Goal: Task Accomplishment & Management: Manage account settings

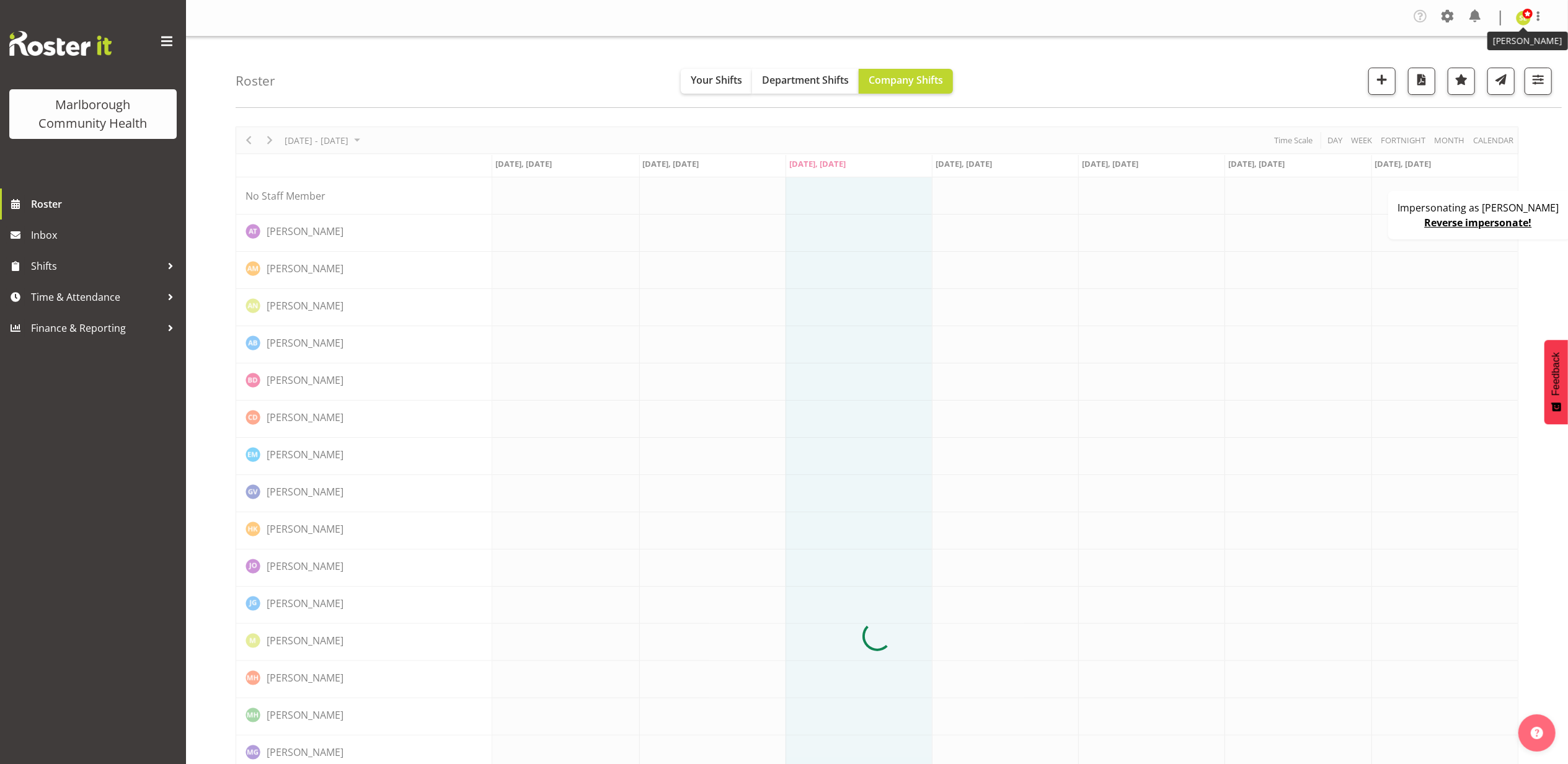
click at [1527, 23] on img at bounding box center [1522, 17] width 15 height 15
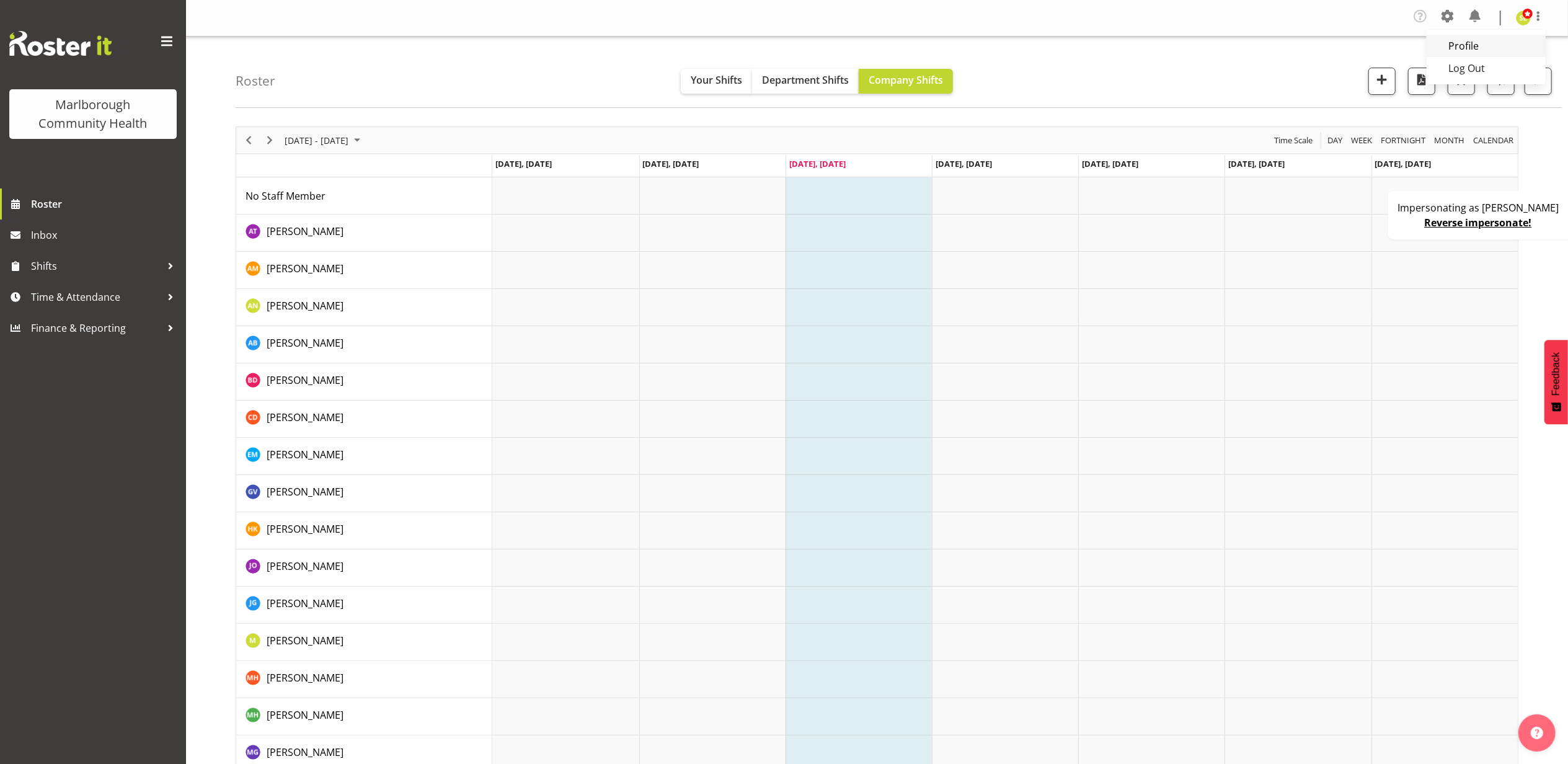
click at [1486, 42] on link "Profile" at bounding box center [1486, 46] width 119 height 23
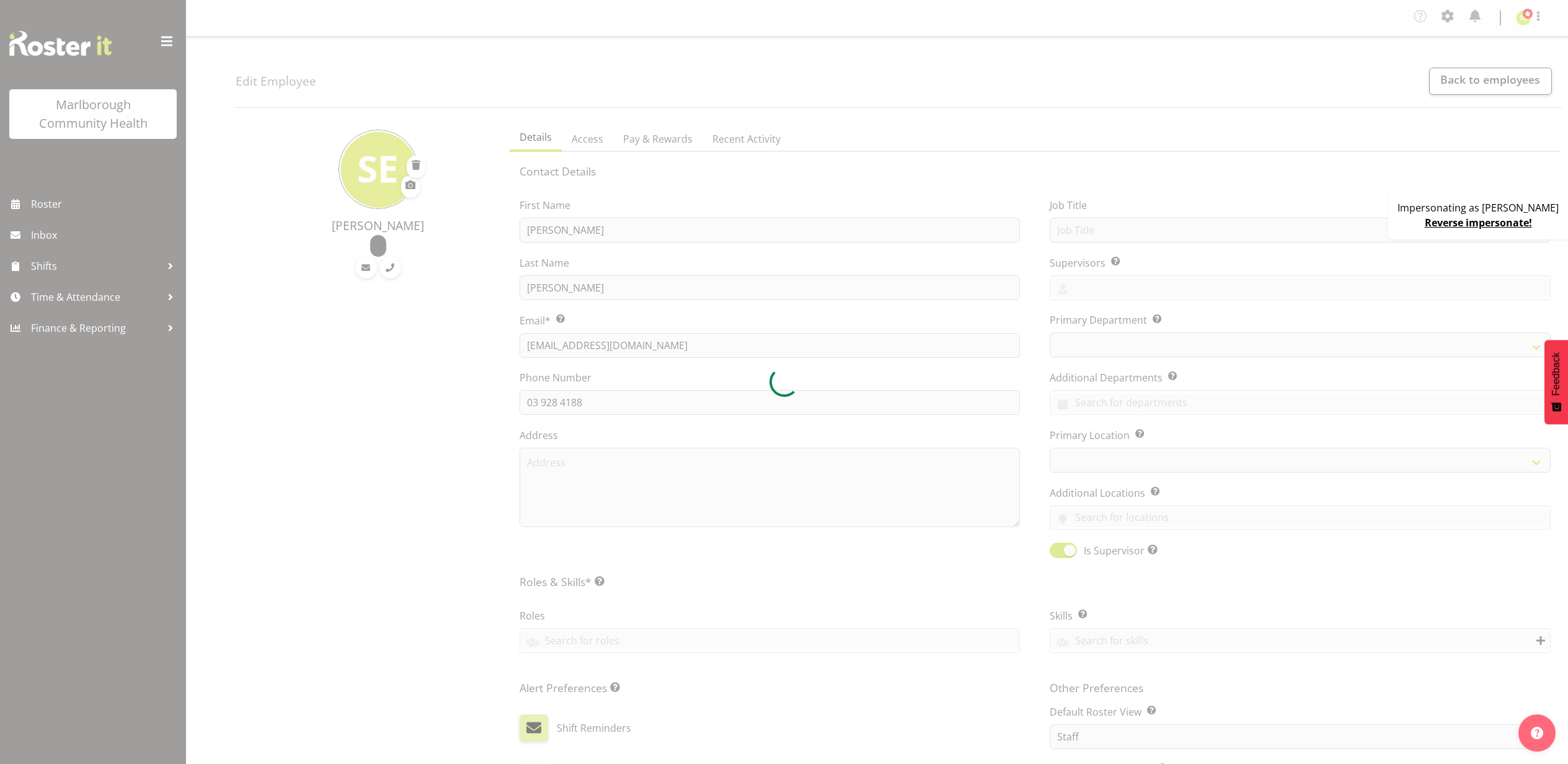
select select "TimelineWeek"
select select "roster"
select select "historical"
select select "day"
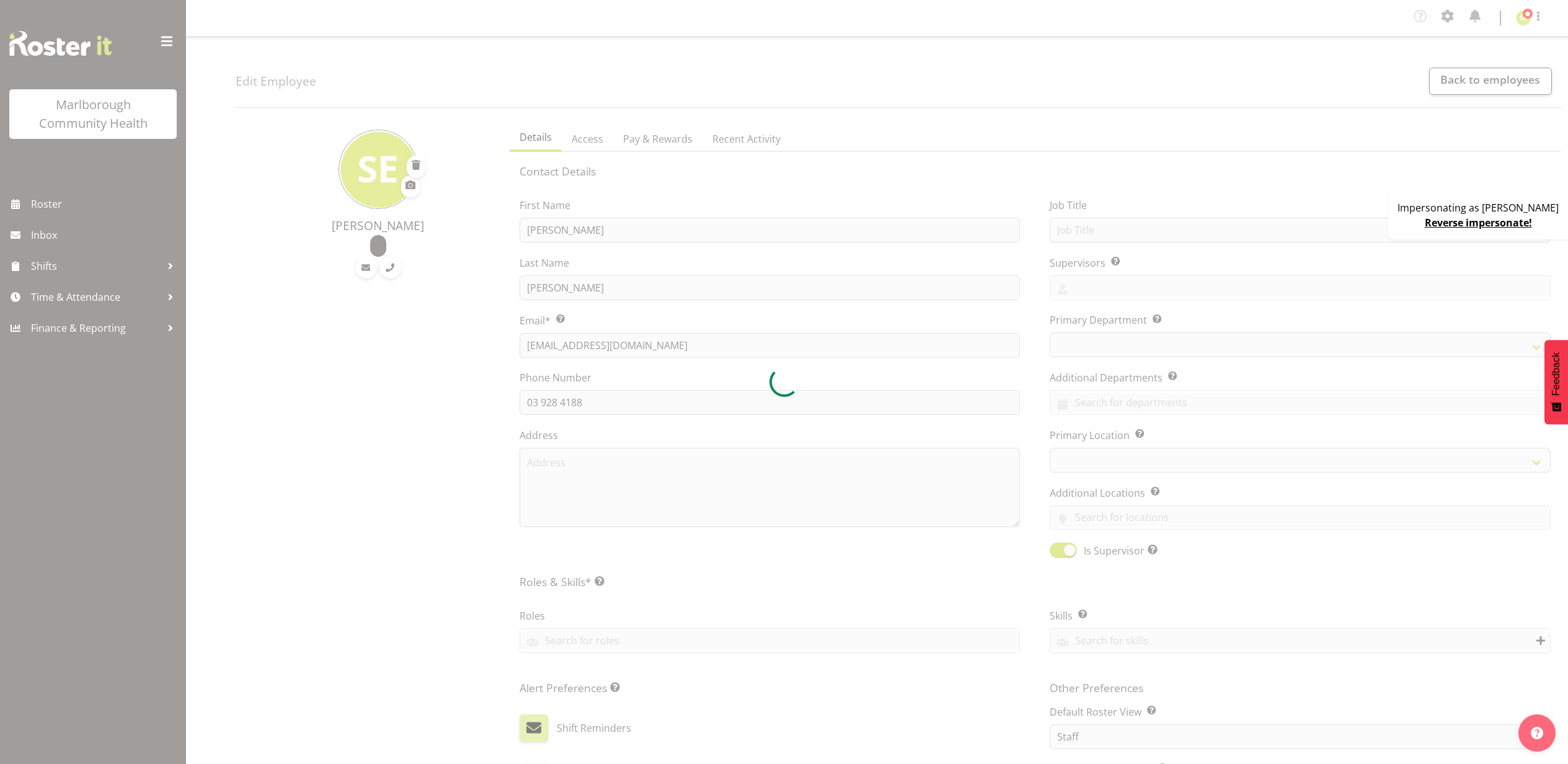
select select "day"
select select
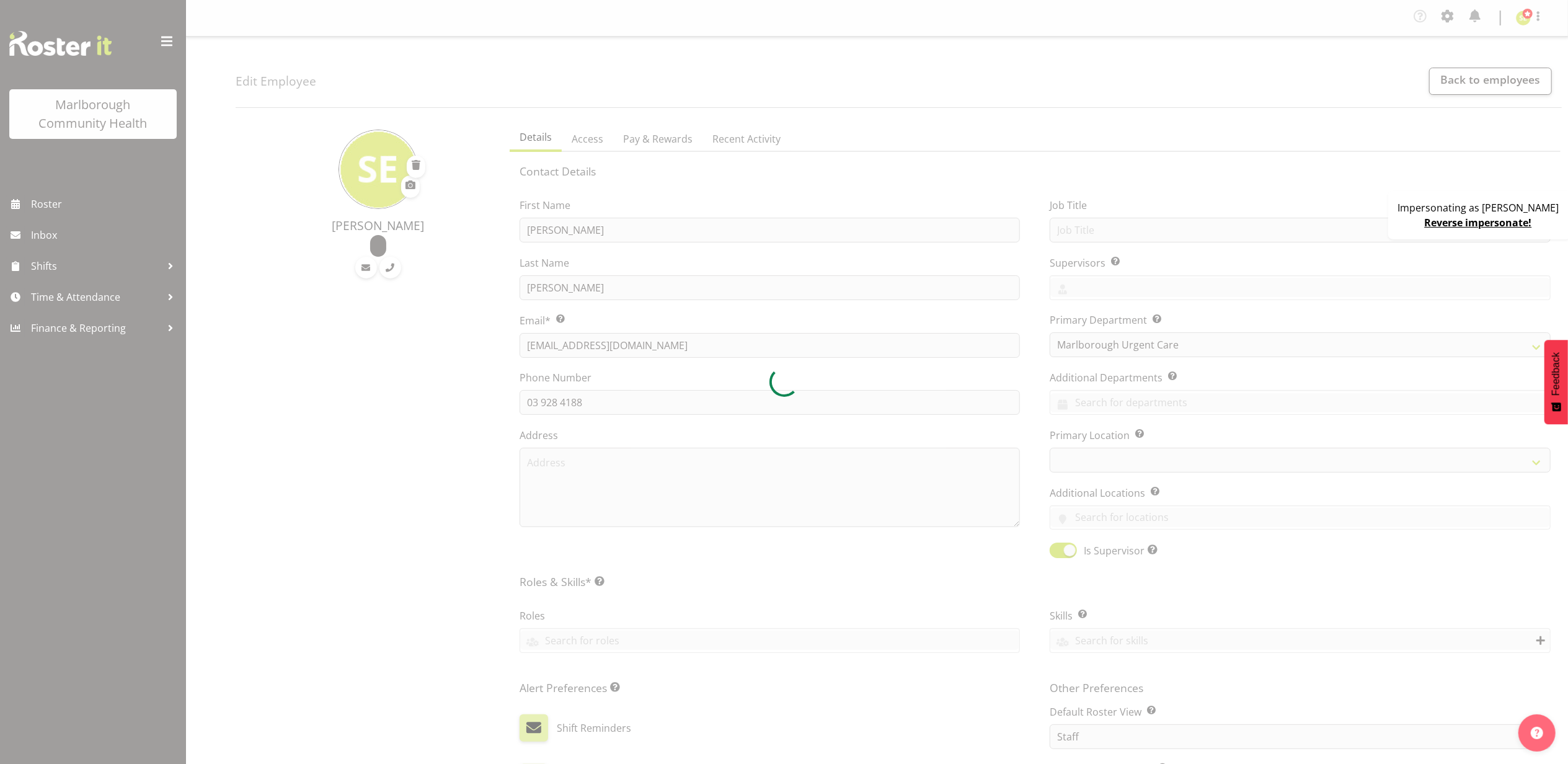
select select
select select "188"
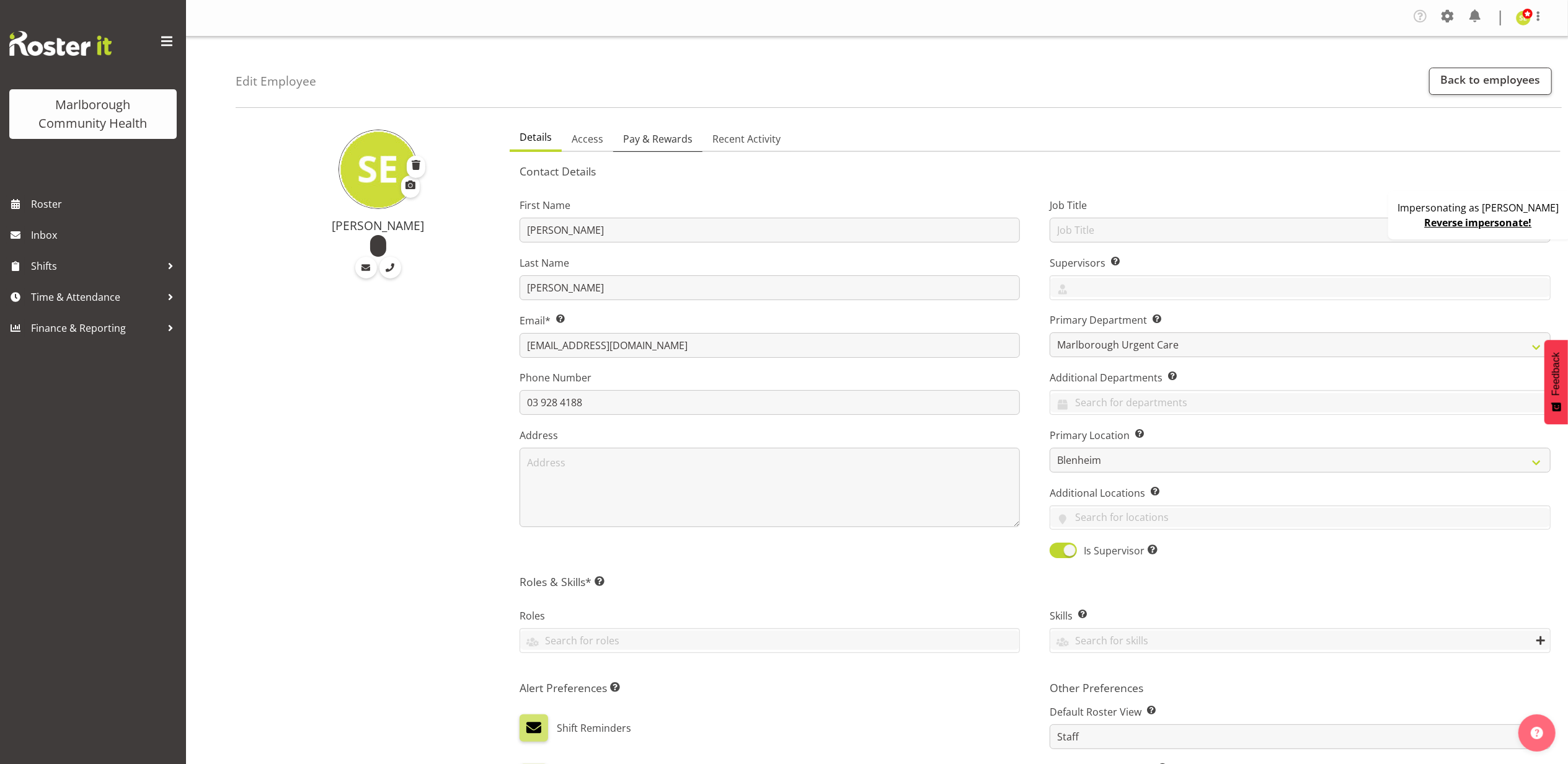
click at [682, 142] on span "Pay & Rewards" at bounding box center [657, 139] width 69 height 15
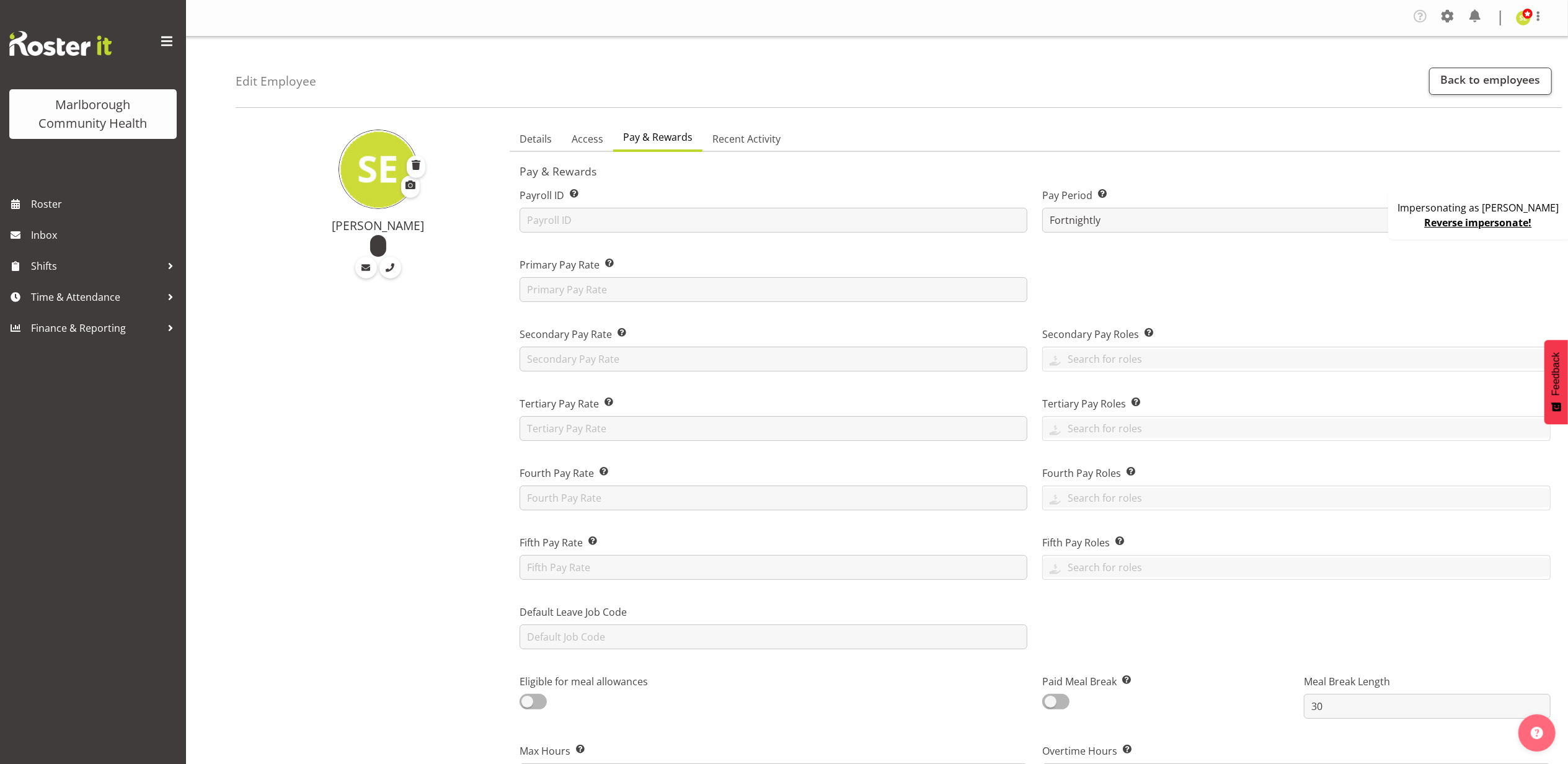
click at [1463, 223] on link "Reverse impersonate!" at bounding box center [1478, 223] width 108 height 14
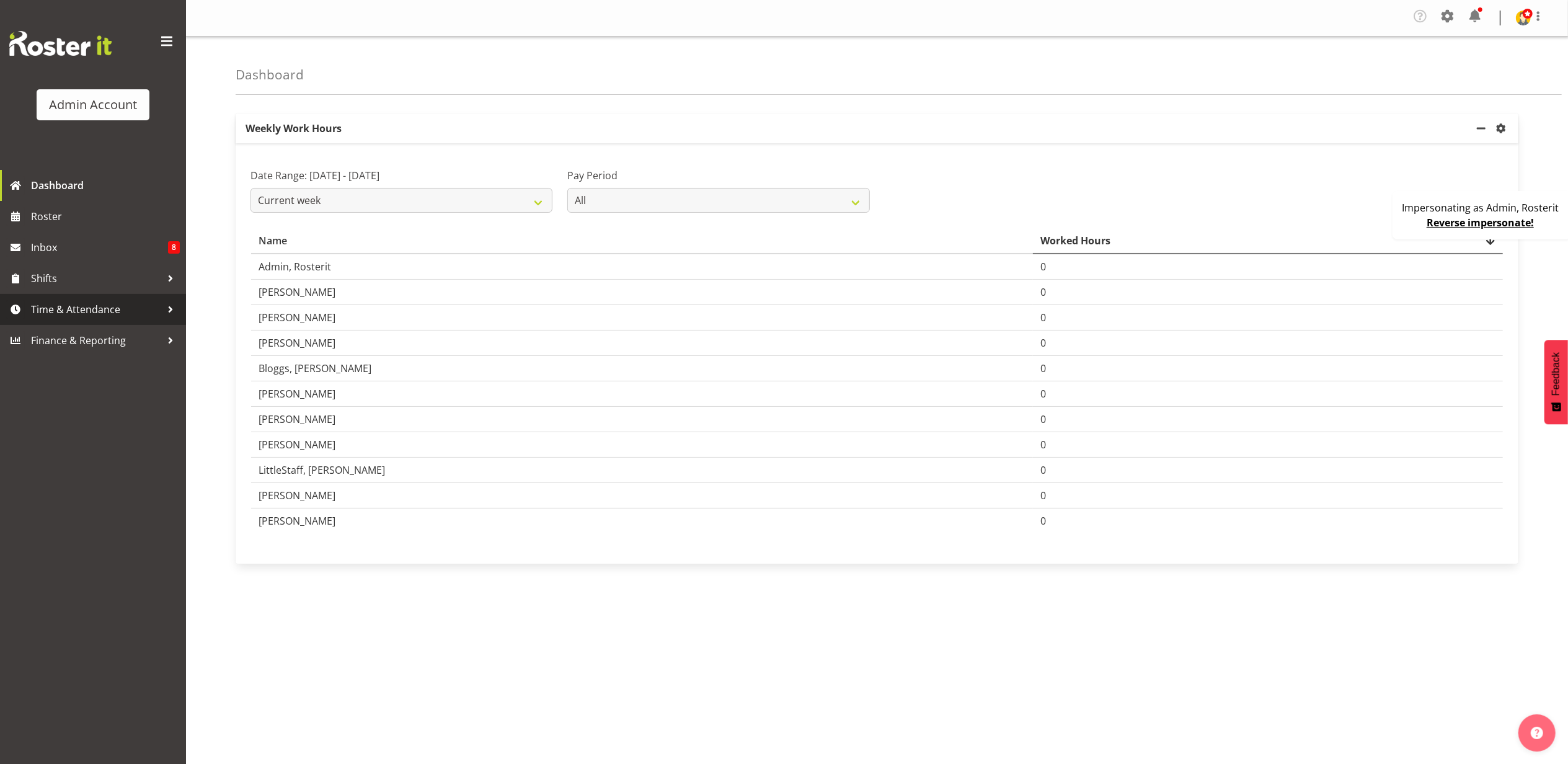
click at [82, 308] on span "Time & Attendance" at bounding box center [96, 309] width 130 height 18
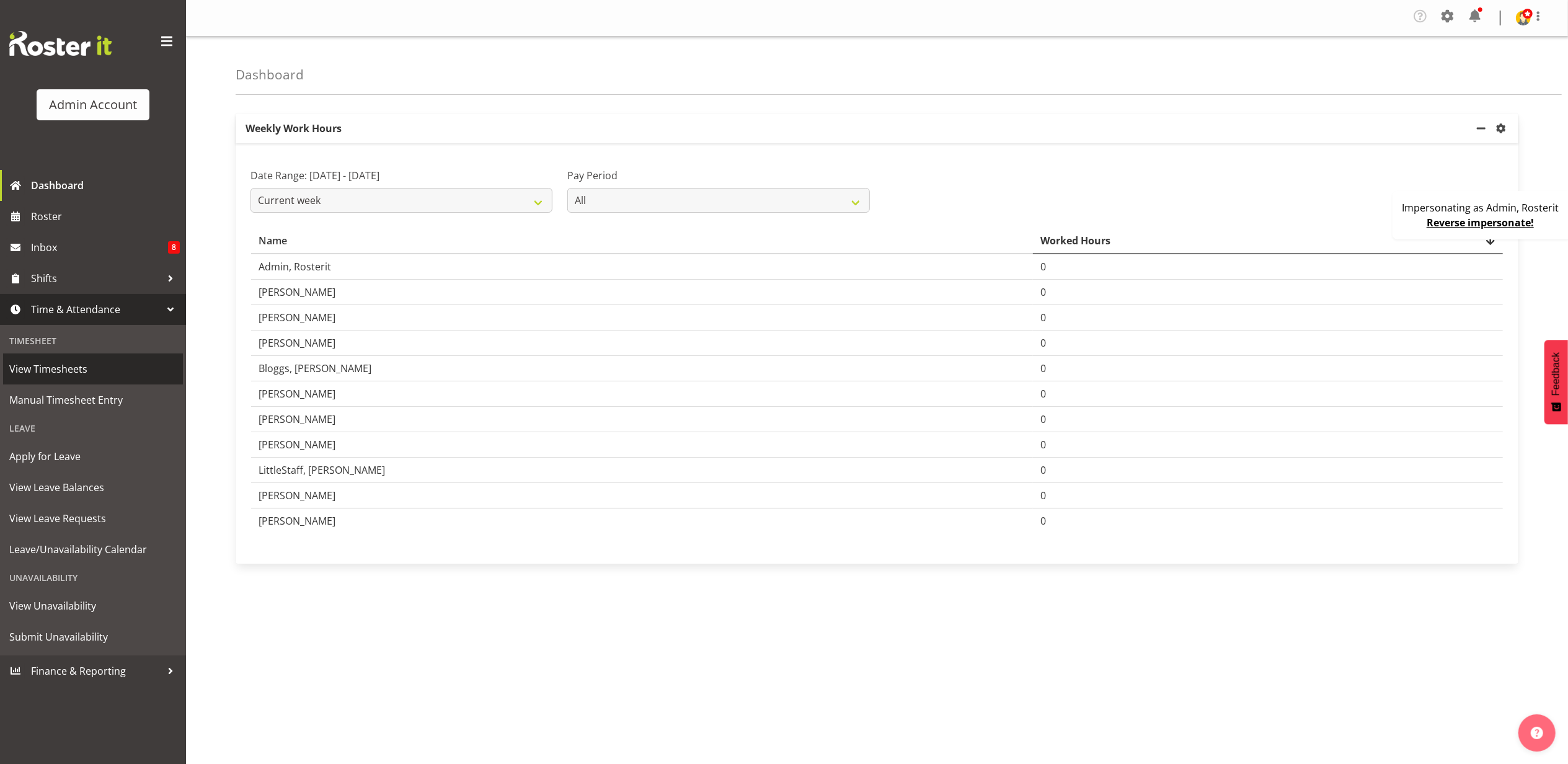
click at [90, 375] on span "View Timesheets" at bounding box center [93, 369] width 167 height 18
click at [1447, 18] on span at bounding box center [1447, 16] width 20 height 20
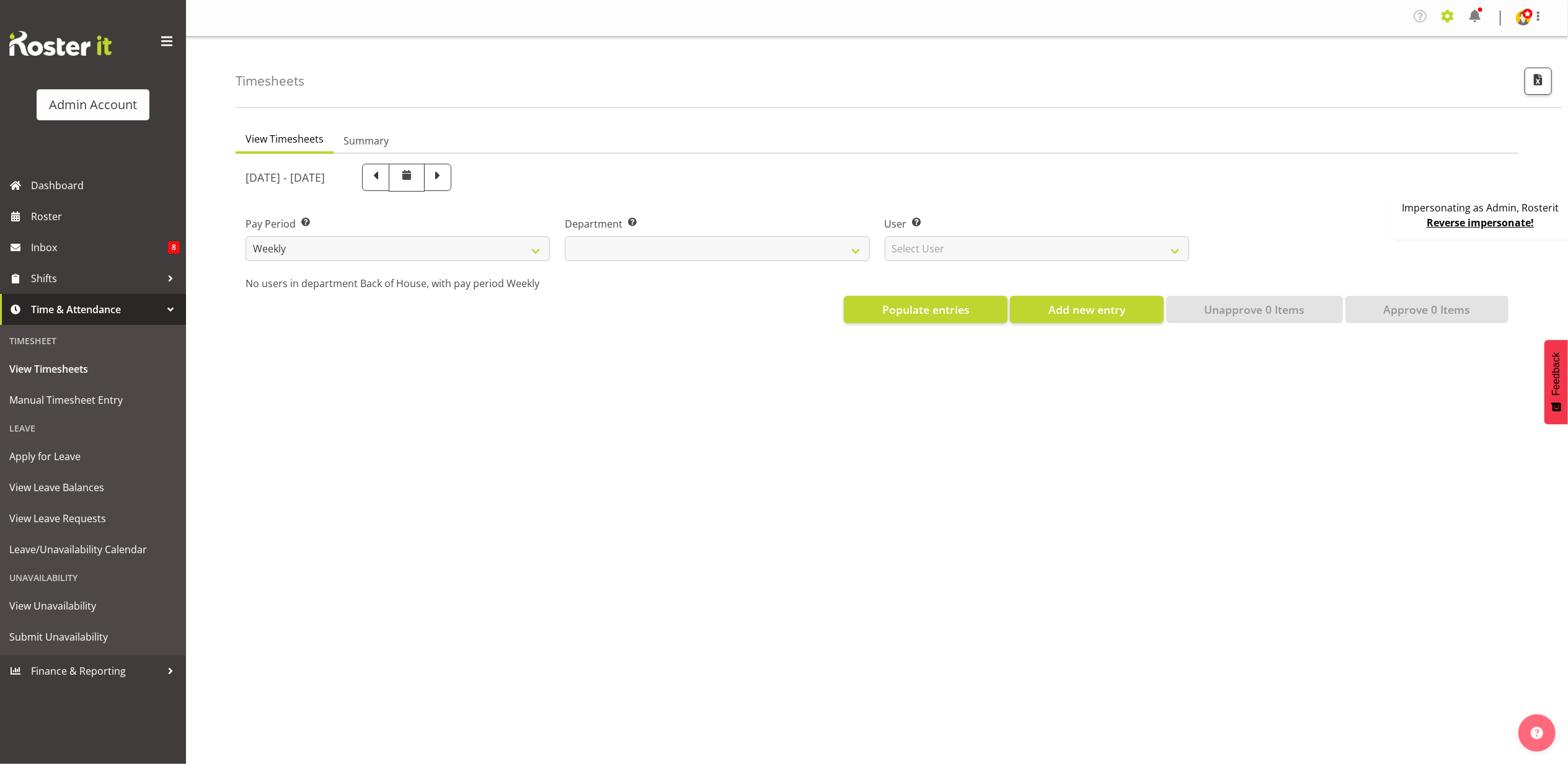
click at [1444, 23] on span at bounding box center [1447, 16] width 20 height 20
select select
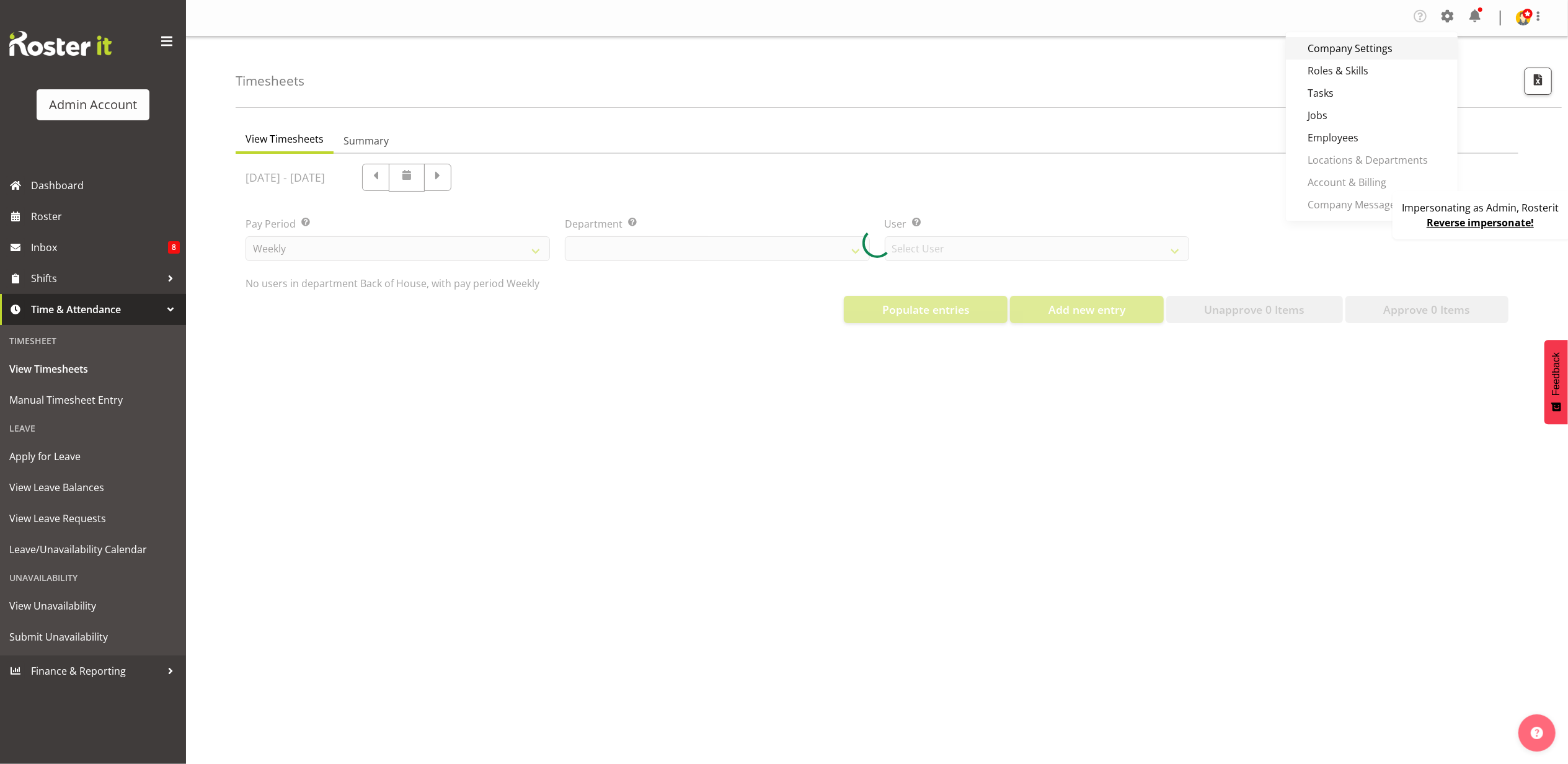
click at [1414, 46] on link "Company Settings" at bounding box center [1371, 49] width 172 height 23
select select "2042"
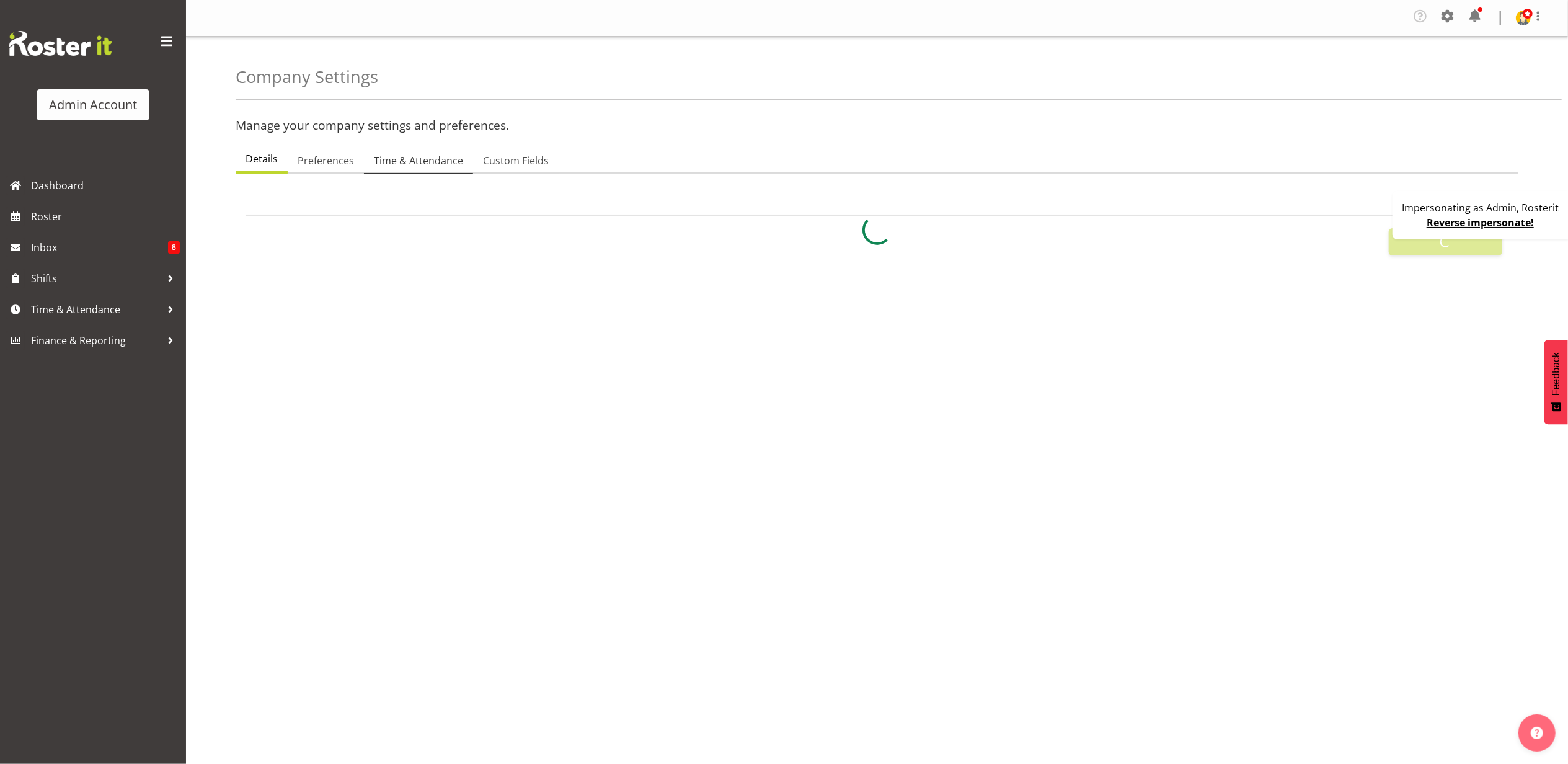
select select
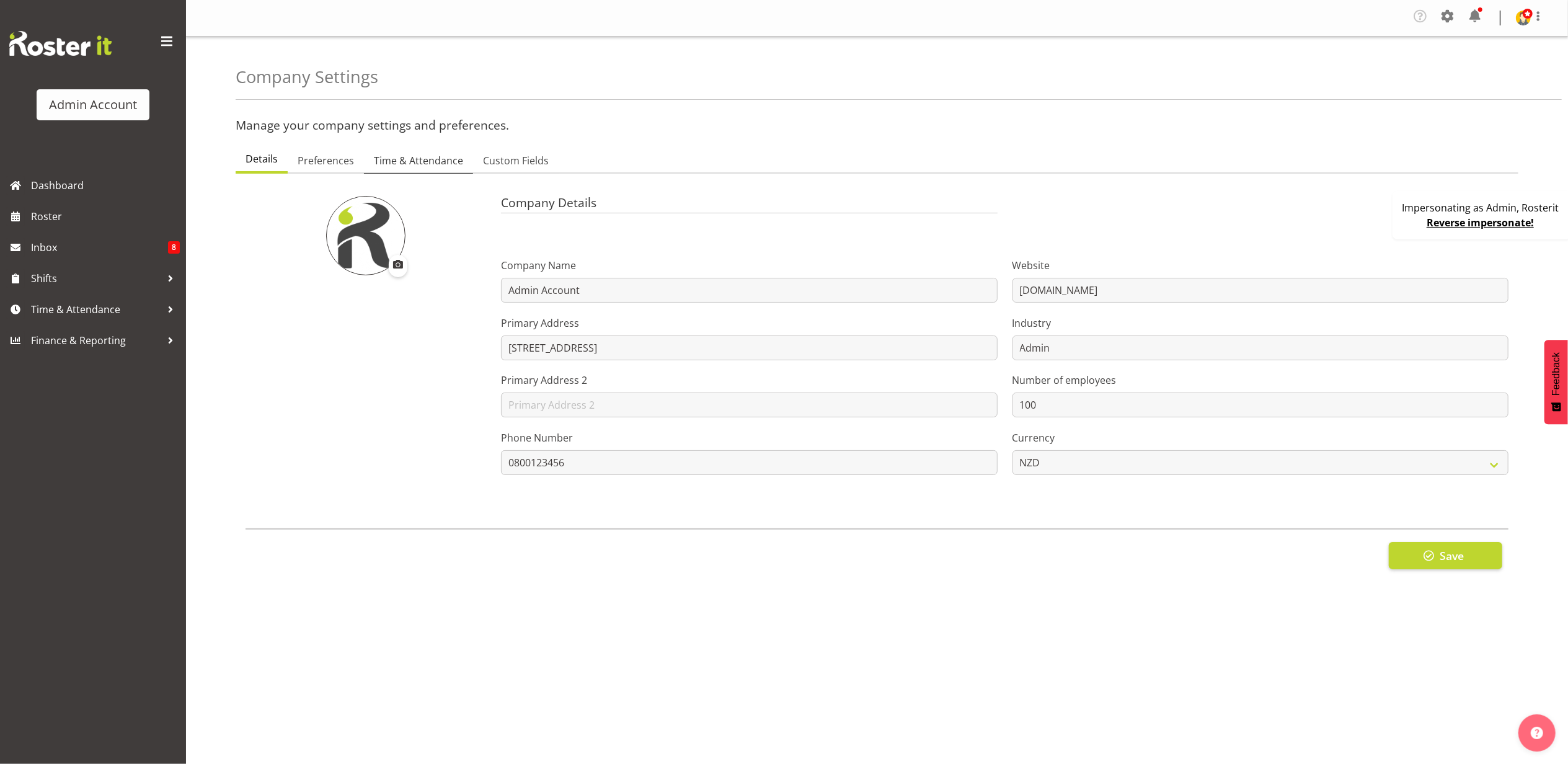
type input "OTH"
type input "8"
type input "MEAL"
type input "10"
type input "2200"
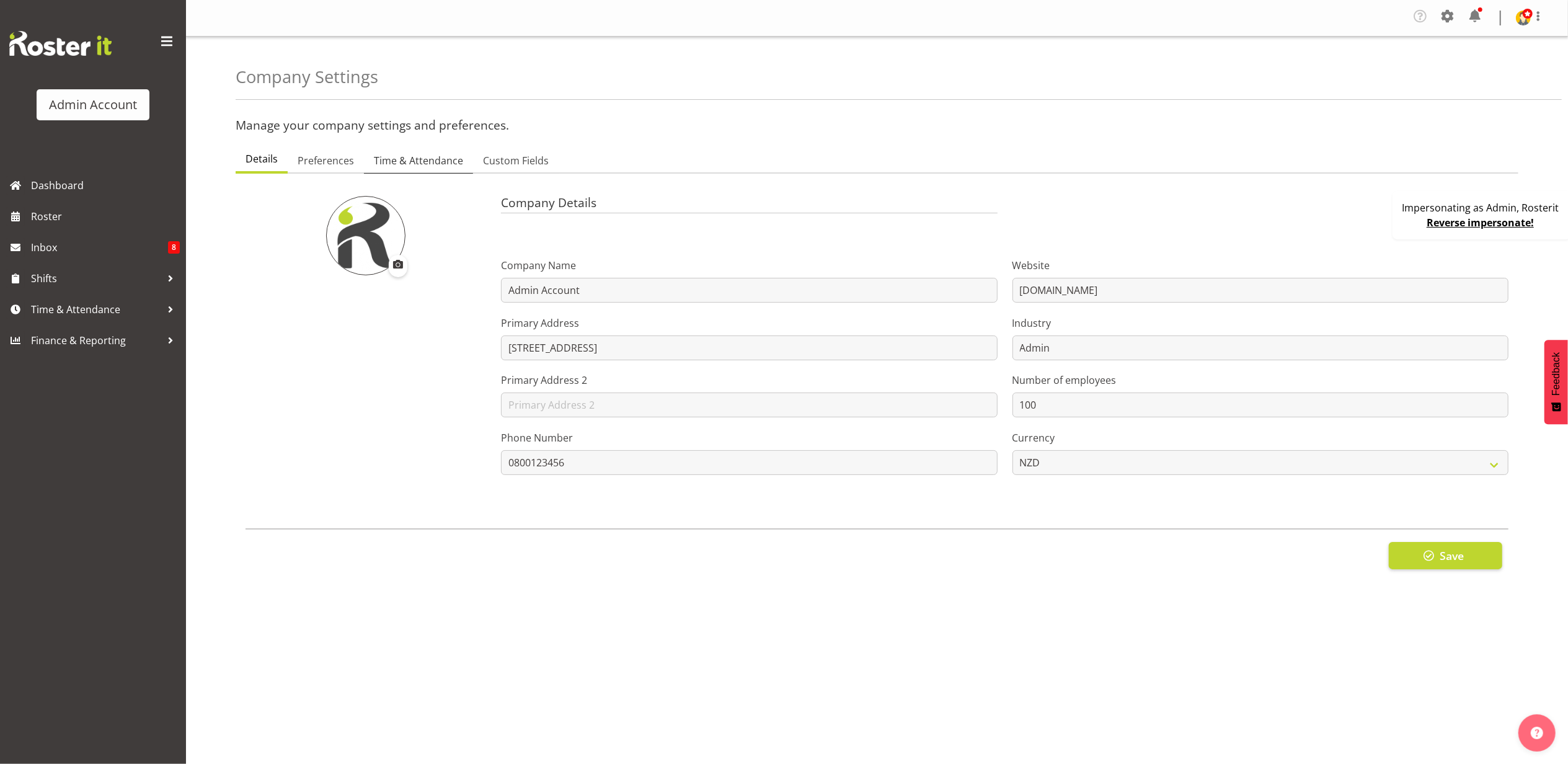
type input "25"
checkbox input "true"
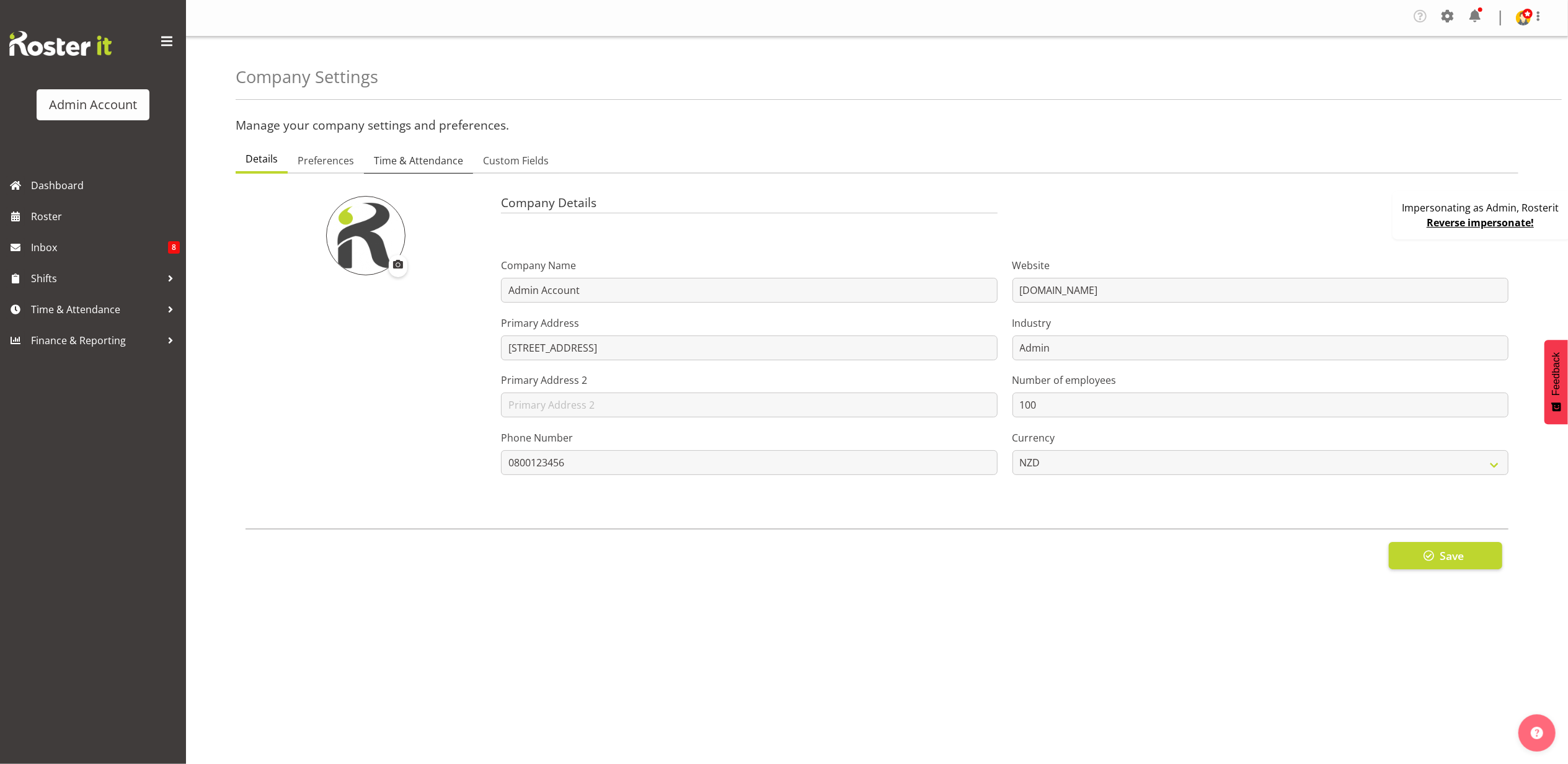
checkbox input "true"
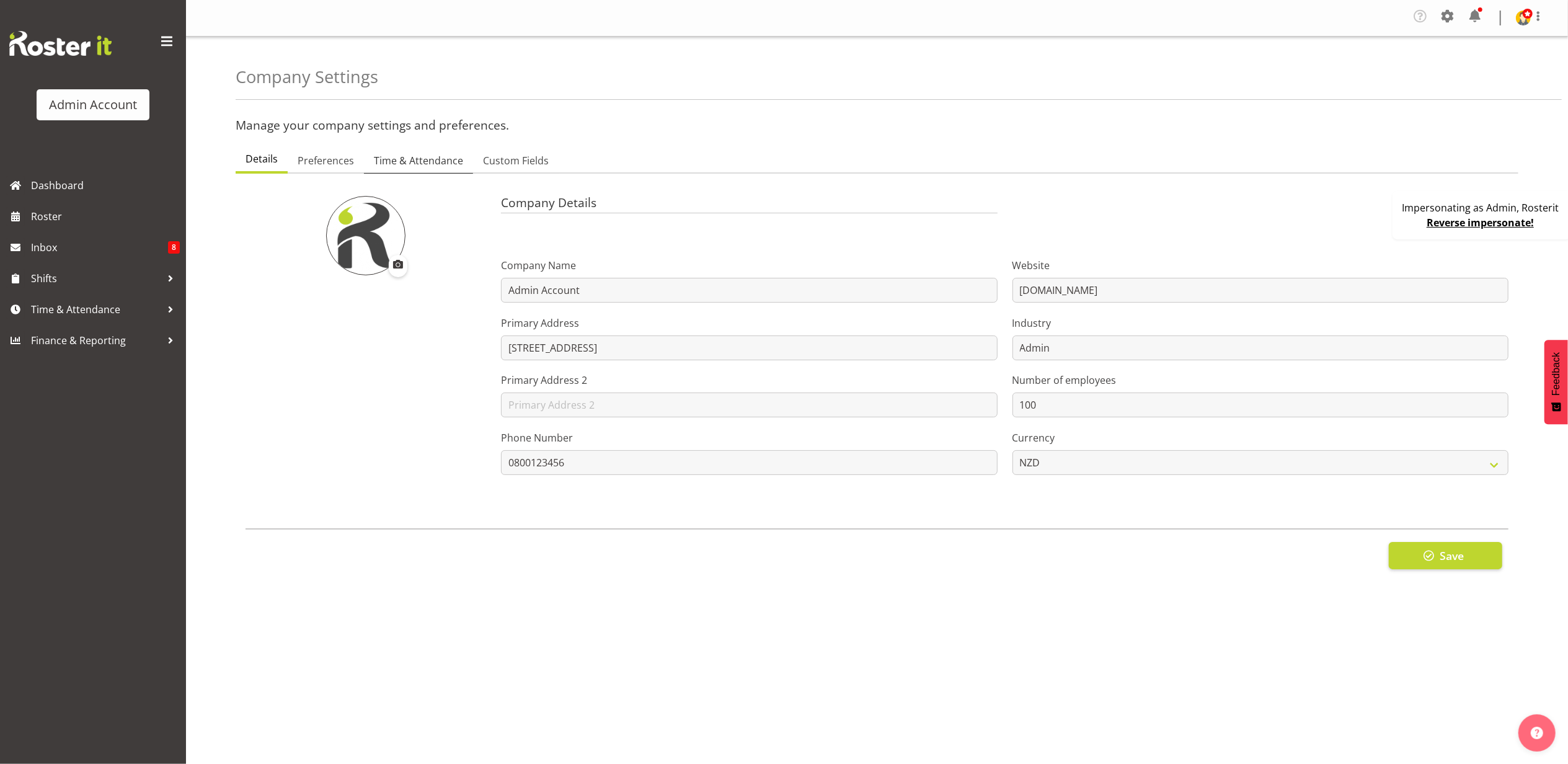
type input "15"
select select "0"
checkbox input "true"
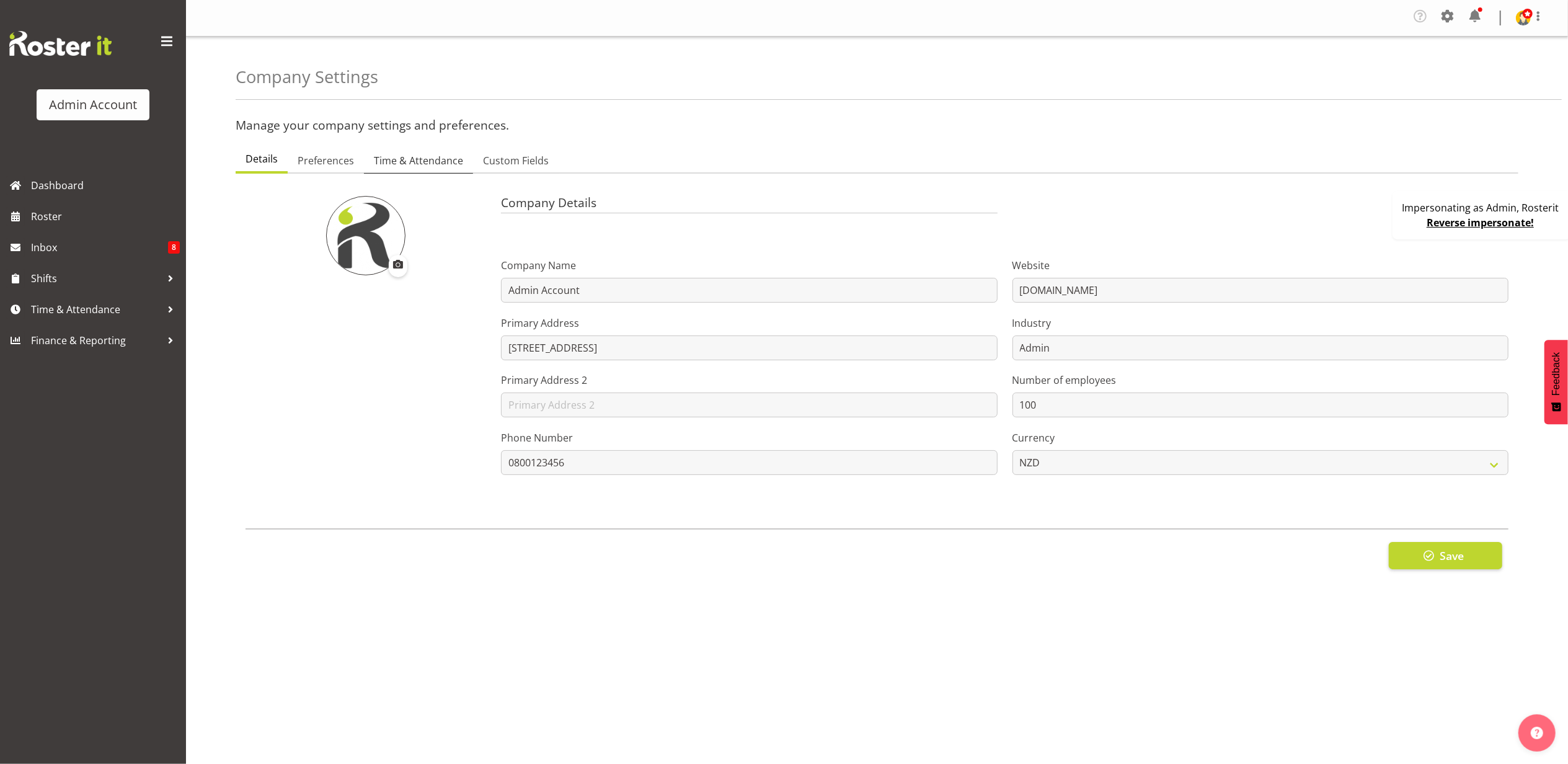
click at [408, 160] on span "Time & Attendance" at bounding box center [418, 160] width 89 height 15
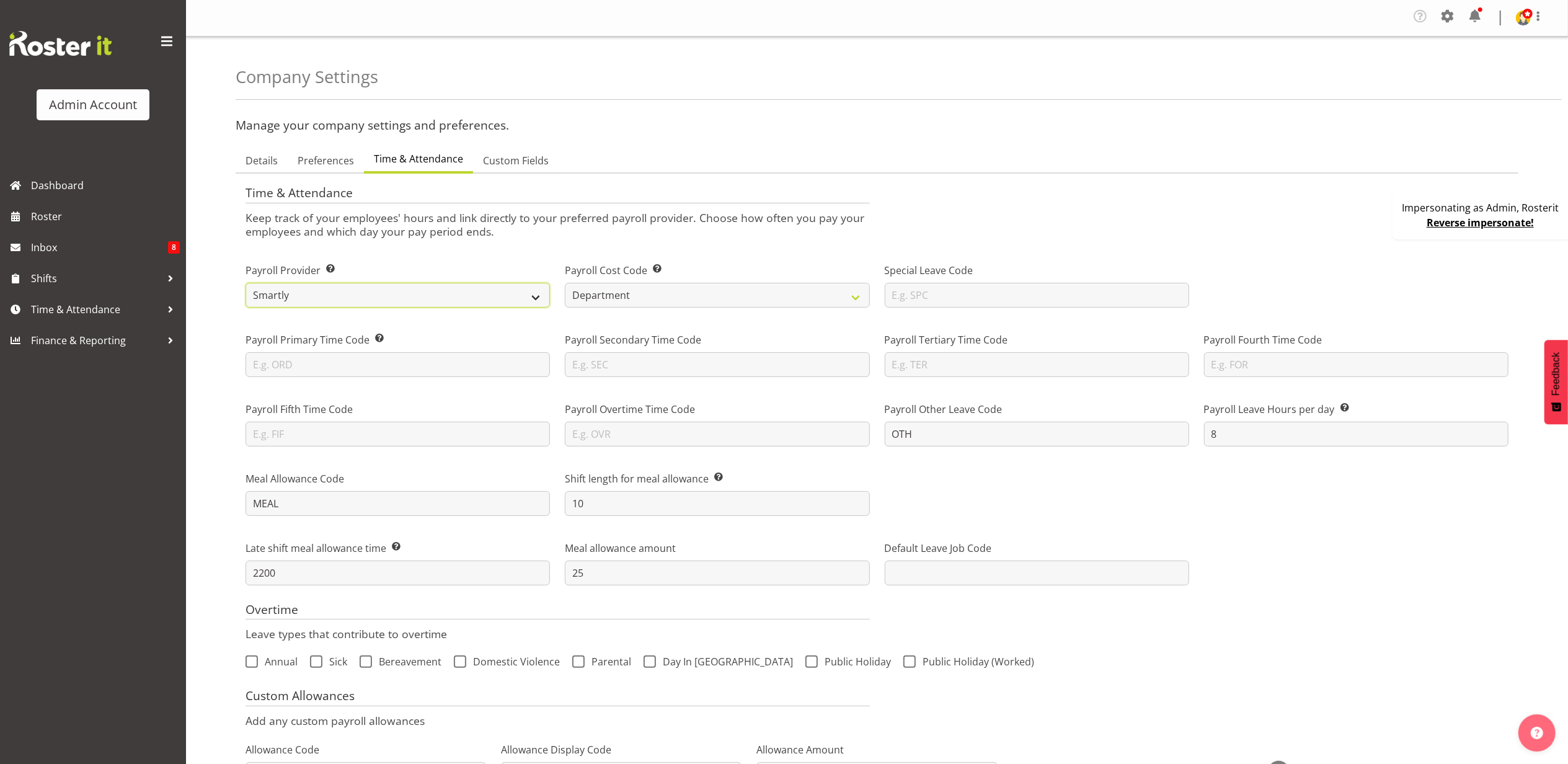
click at [365, 283] on select "Smartly iPayroll Ace Payroll MYOB MYOB IMS Crystal Payroll Xero Payroll EA Netw…" at bounding box center [397, 295] width 304 height 25
click at [245, 283] on select "Smartly iPayroll Ace Payroll MYOB MYOB IMS Crystal Payroll Xero Payroll EA Netw…" at bounding box center [397, 295] width 304 height 25
drag, startPoint x: 332, startPoint y: 283, endPoint x: 333, endPoint y: 289, distance: 6.1
click at [332, 283] on select "Smartly iPayroll Ace Payroll MYOB MYOB IMS Crystal Payroll Xero Payroll EA Netw…" at bounding box center [397, 295] width 304 height 25
select select "myob-ims"
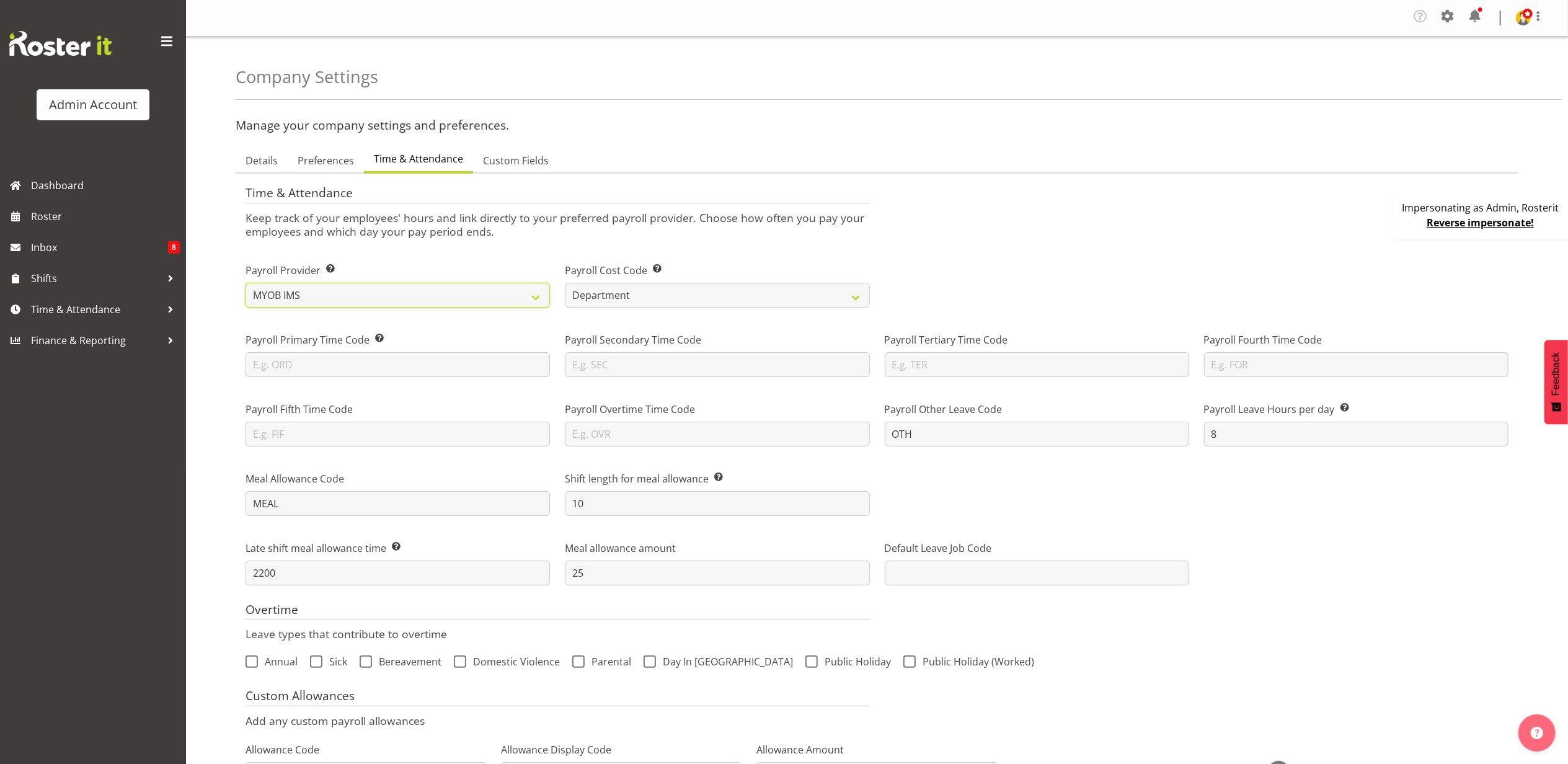
click at [245, 283] on select "Smartly iPayroll Ace Payroll MYOB MYOB IMS Crystal Payroll Xero Payroll EA Netw…" at bounding box center [397, 295] width 304 height 25
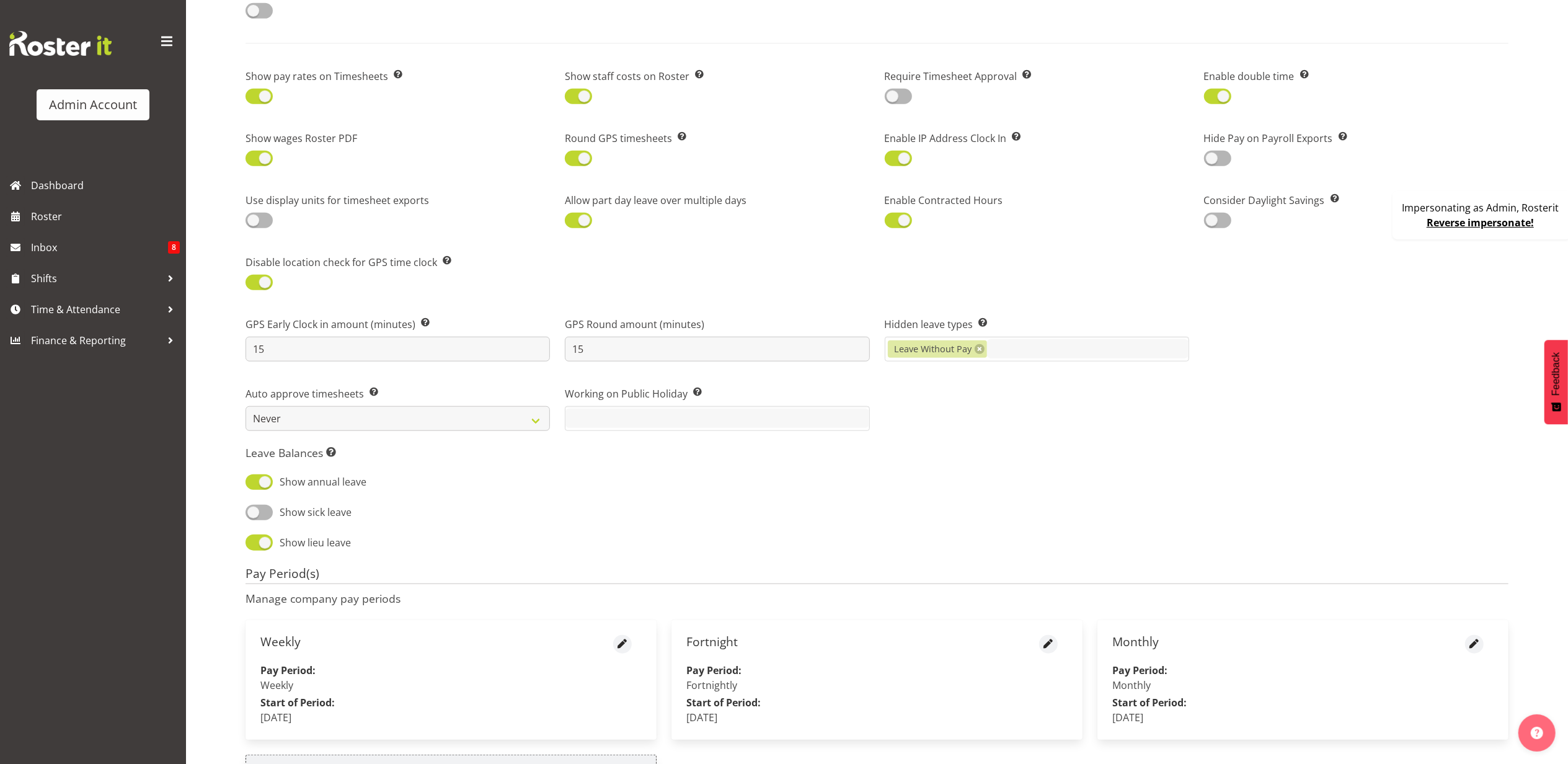
scroll to position [1142, 0]
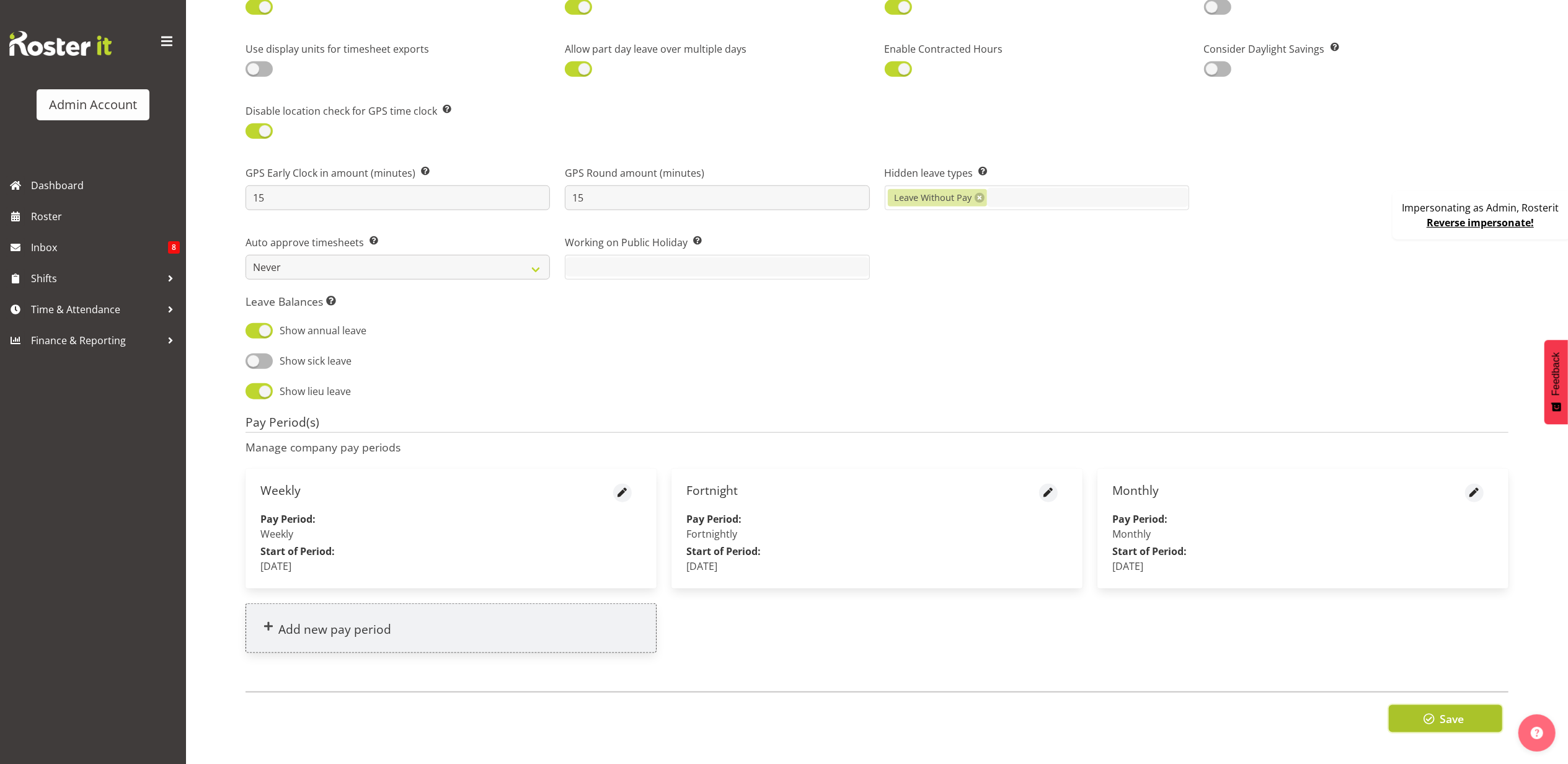
click at [1407, 705] on button "Save" at bounding box center [1445, 718] width 114 height 27
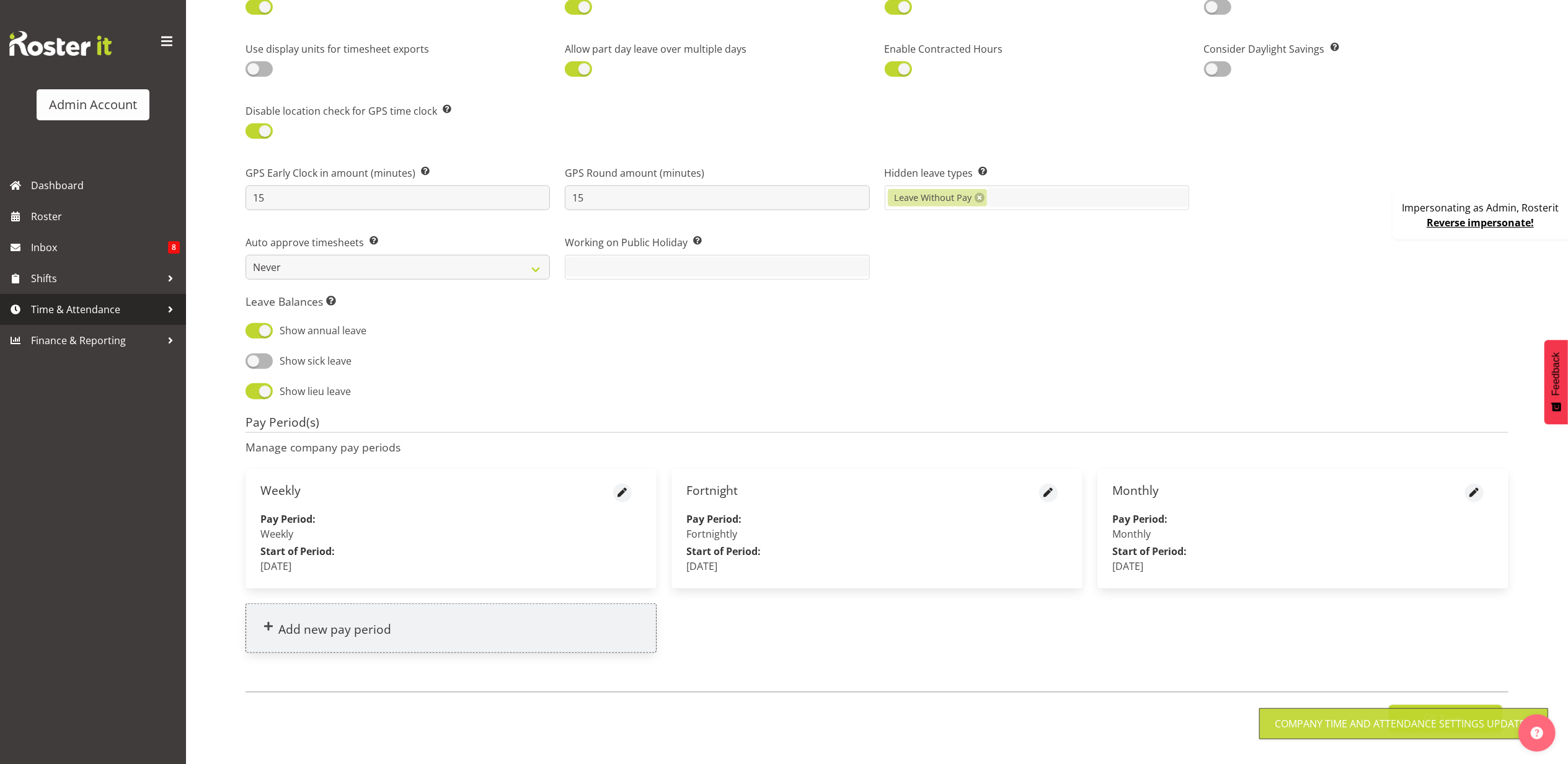
click at [108, 311] on span "Time & Attendance" at bounding box center [96, 309] width 130 height 18
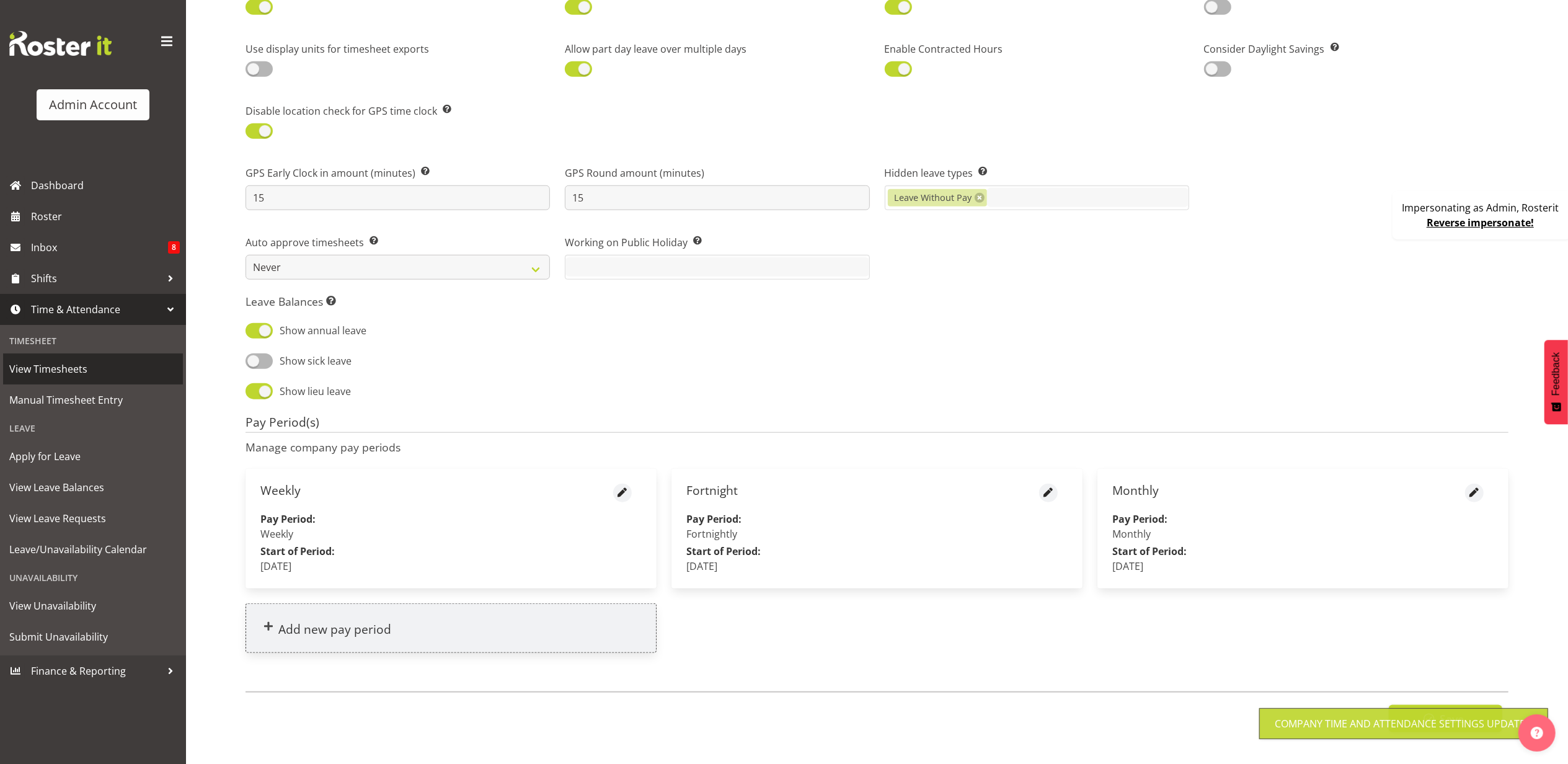
click at [105, 360] on span "View Timesheets" at bounding box center [93, 369] width 167 height 18
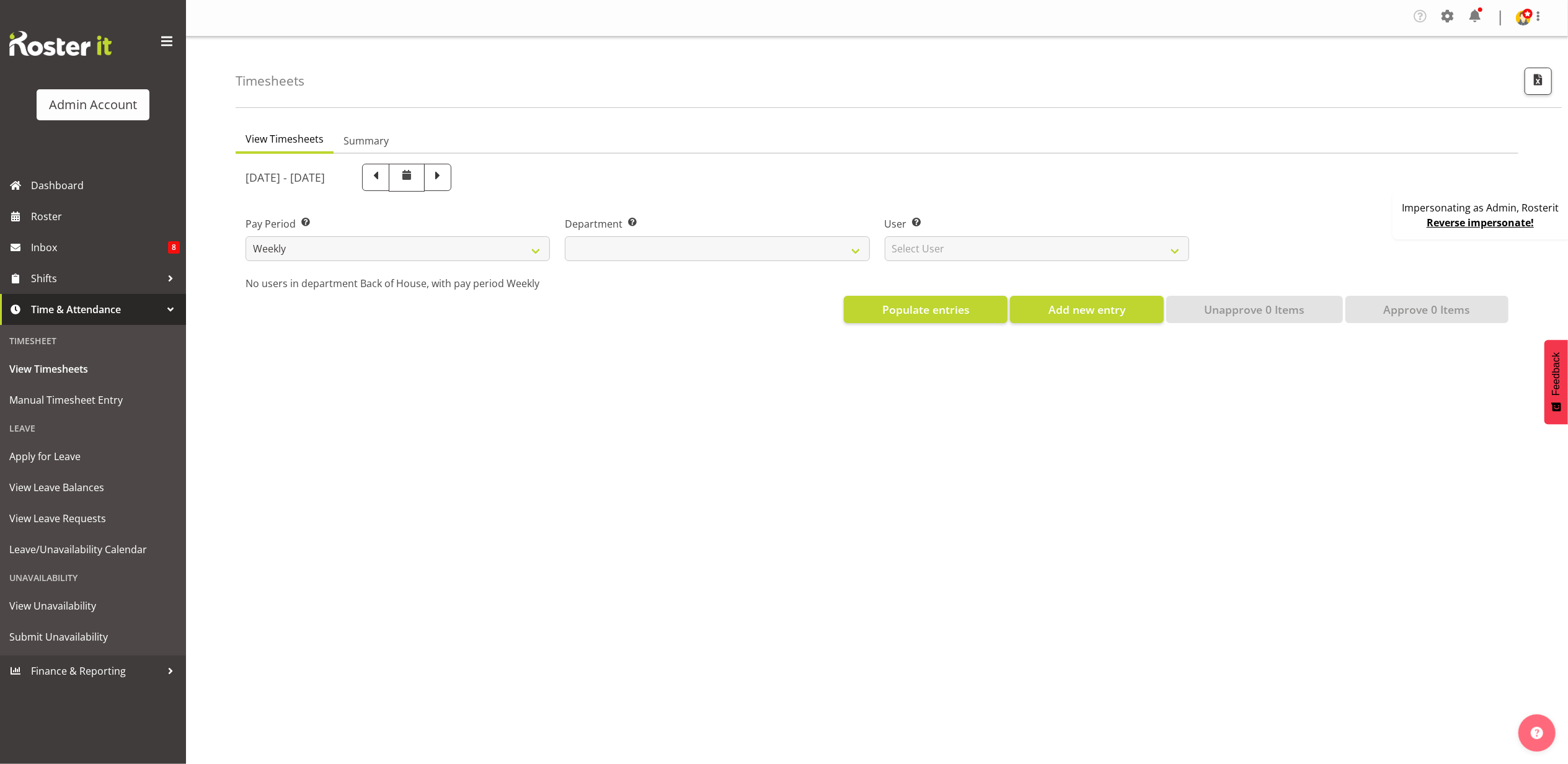
select select
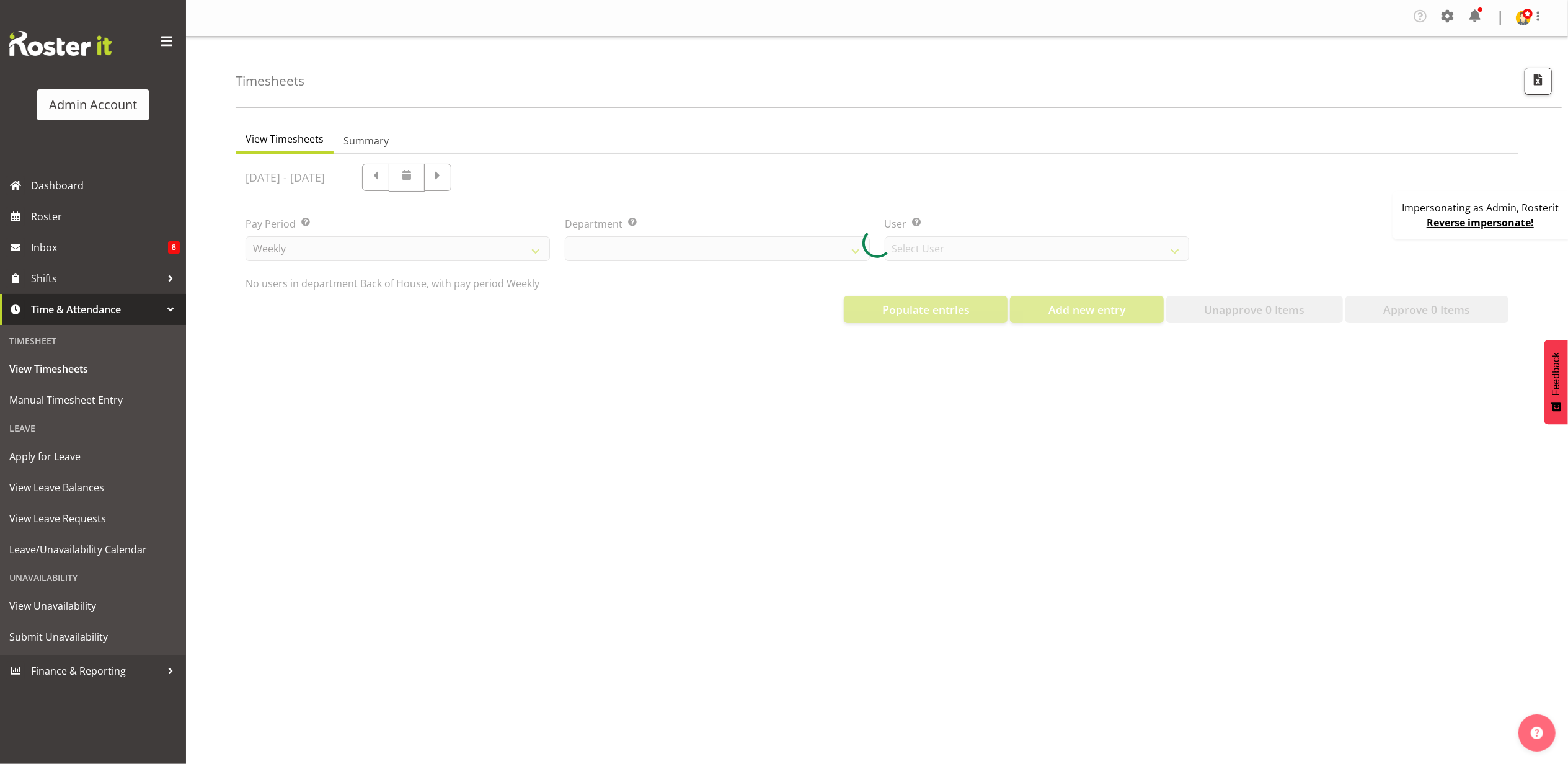
select select "2042"
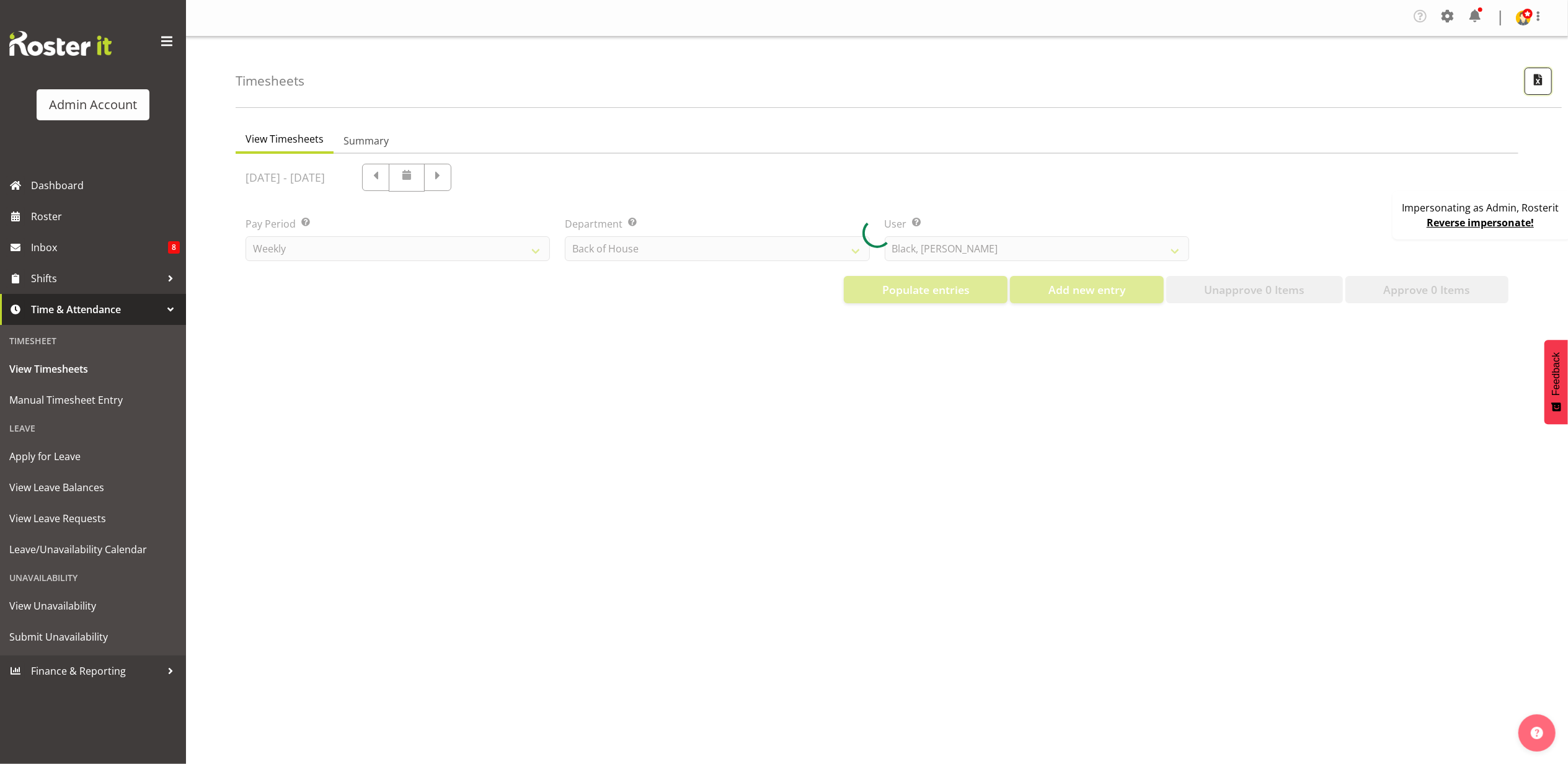
click at [1548, 84] on button "button" at bounding box center [1538, 81] width 27 height 27
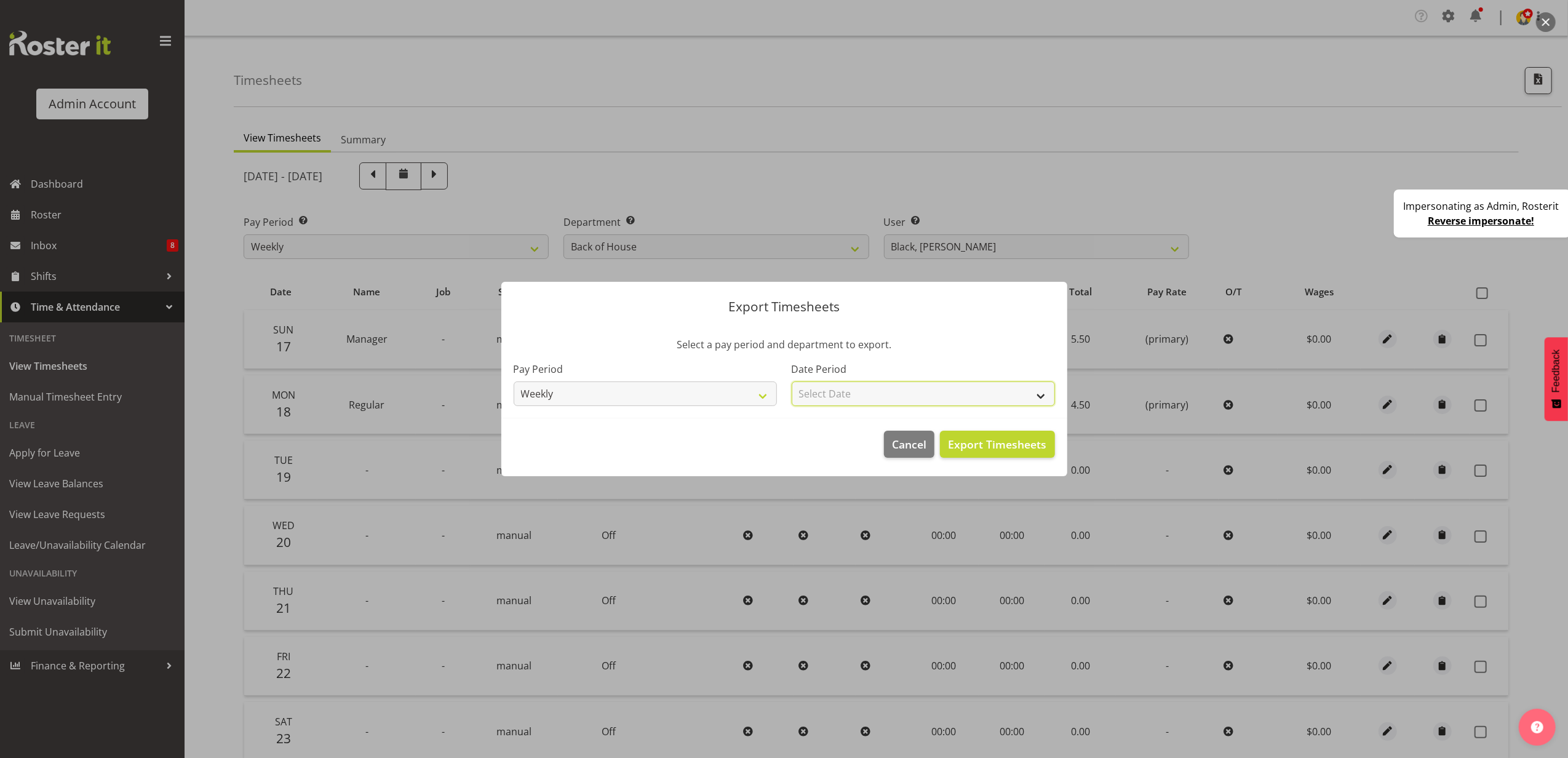
click at [818, 398] on select "Select Date Week starting 24/08/2025 Week starting 17/08/2025 Week starting 10/…" at bounding box center [923, 393] width 263 height 25
select select "2025-08-17"
click at [792, 381] on select "Select Date Week starting 24/08/2025 Week starting 17/08/2025 Week starting 10/…" at bounding box center [923, 393] width 263 height 25
click at [963, 448] on span "Export Timesheets" at bounding box center [997, 444] width 98 height 16
drag, startPoint x: 1059, startPoint y: 138, endPoint x: 1199, endPoint y: 126, distance: 140.5
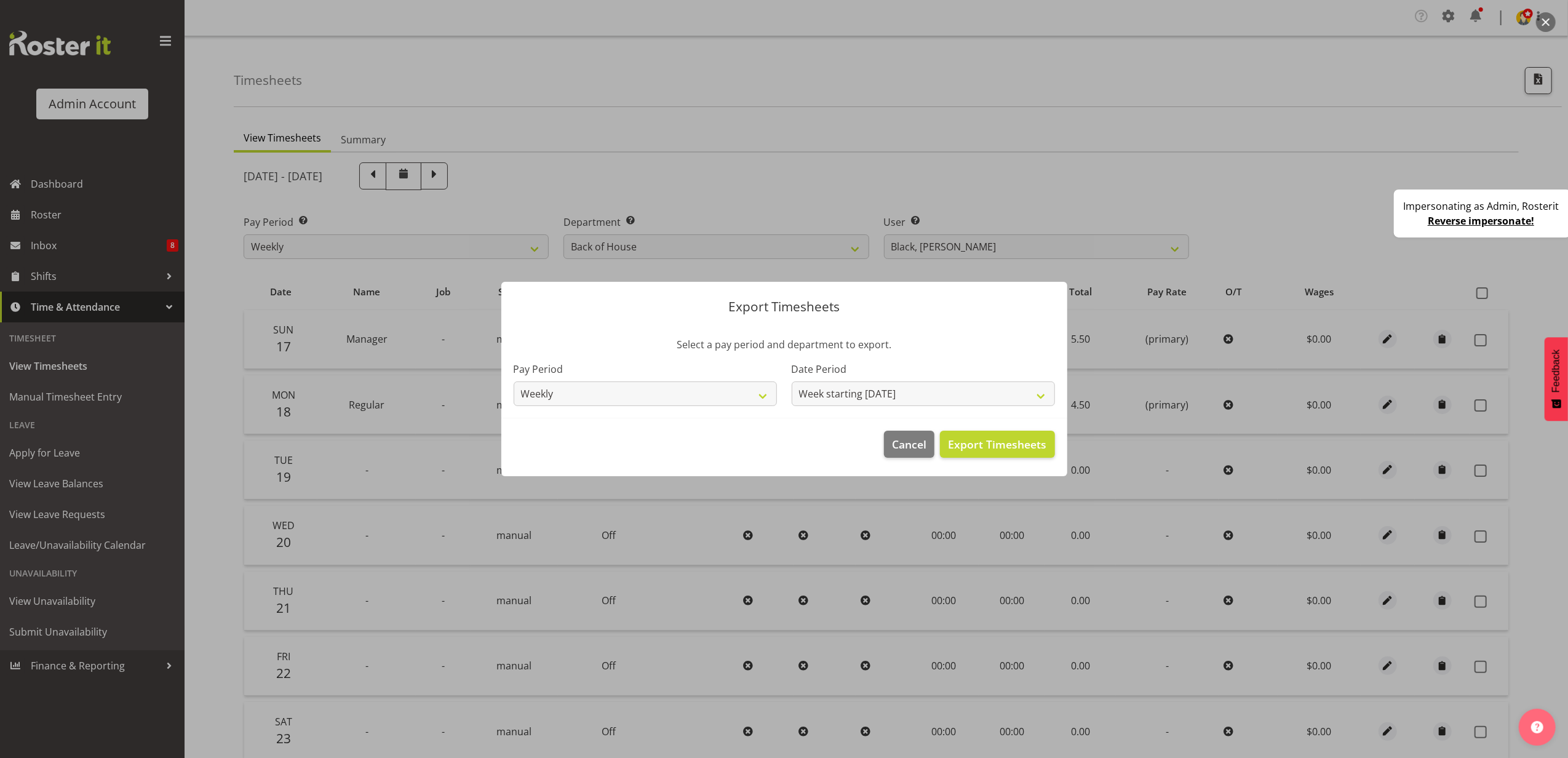
click at [1059, 138] on div at bounding box center [784, 379] width 1568 height 758
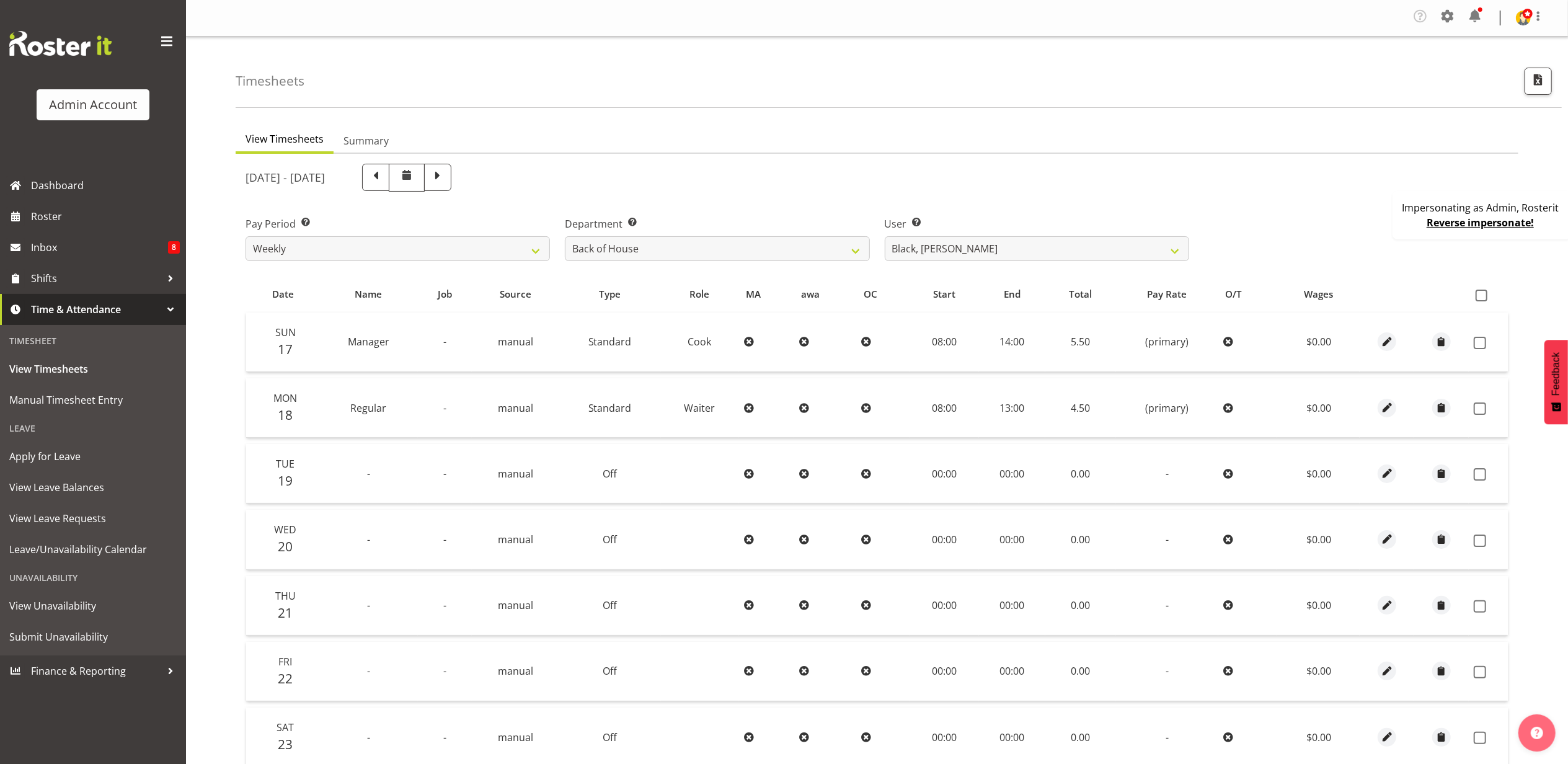
click at [1483, 226] on link "Reverse impersonate!" at bounding box center [1480, 223] width 108 height 14
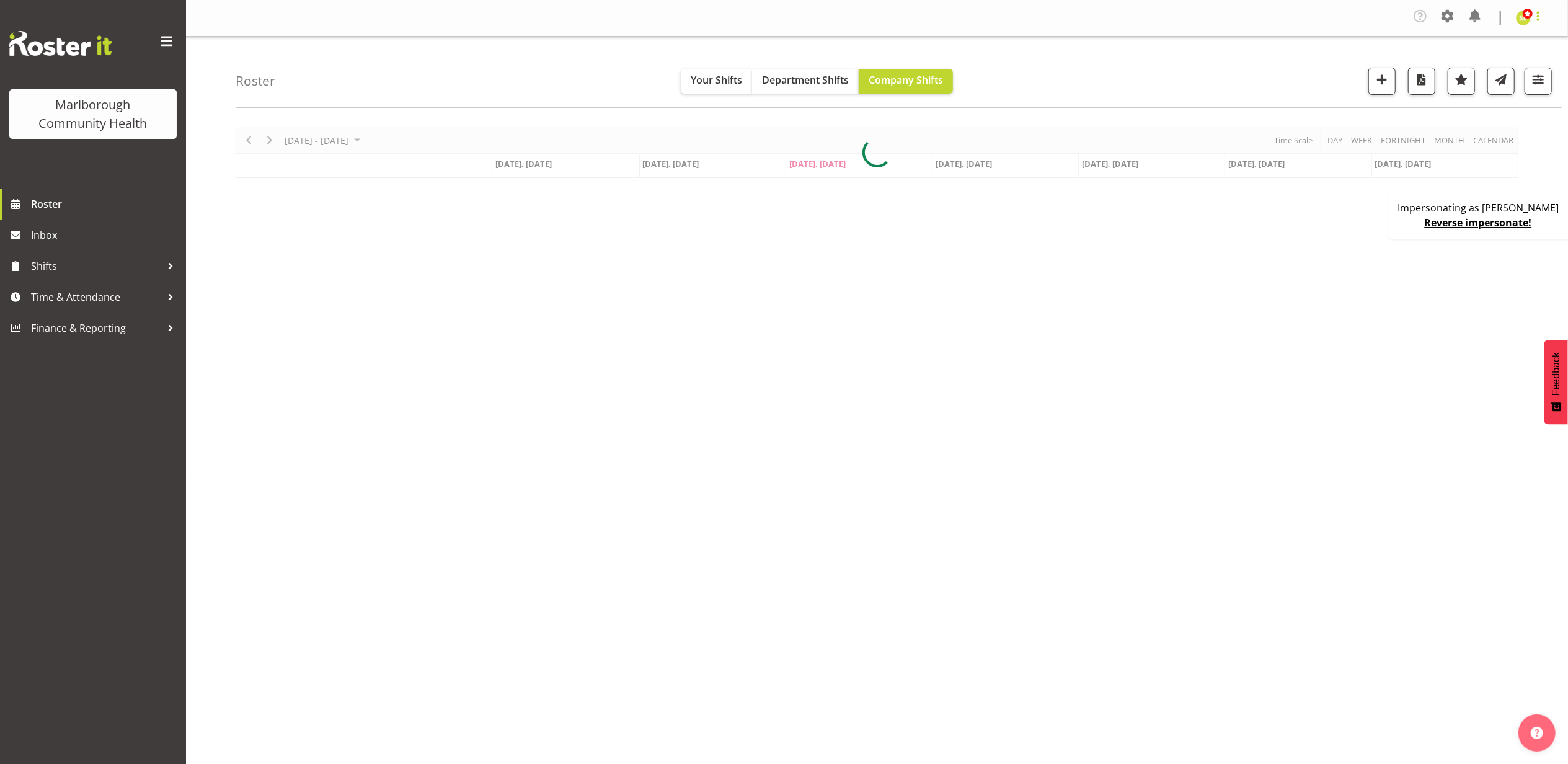
click at [1536, 20] on span at bounding box center [1538, 16] width 15 height 15
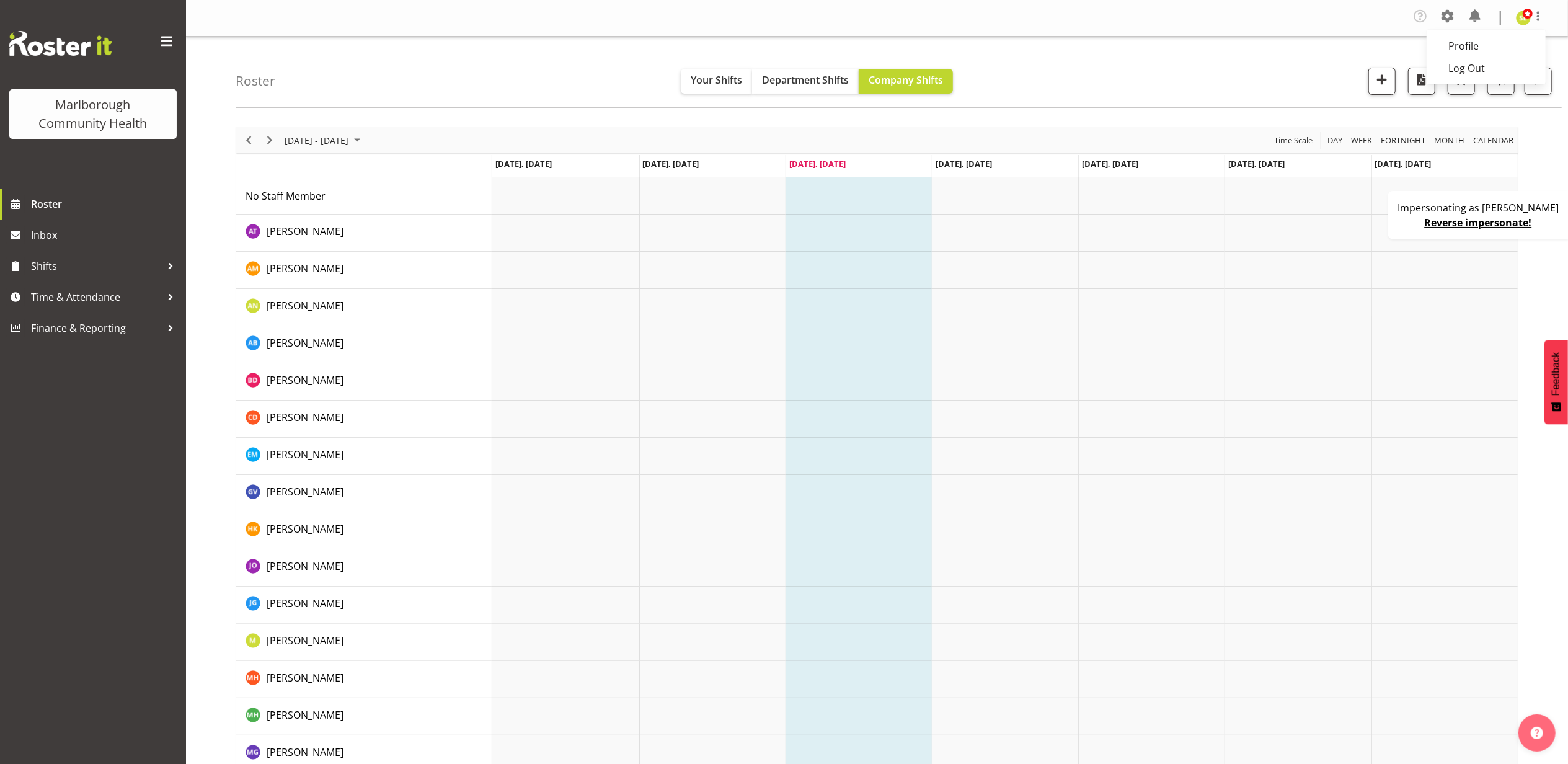
click at [1318, 60] on div "Roster Your Shifts Department Shifts Company Shifts All Locations [GEOGRAPHIC_D…" at bounding box center [898, 72] width 1326 height 71
click at [1448, 18] on span at bounding box center [1447, 16] width 20 height 20
click at [1391, 43] on link "Company Settings" at bounding box center [1371, 49] width 172 height 23
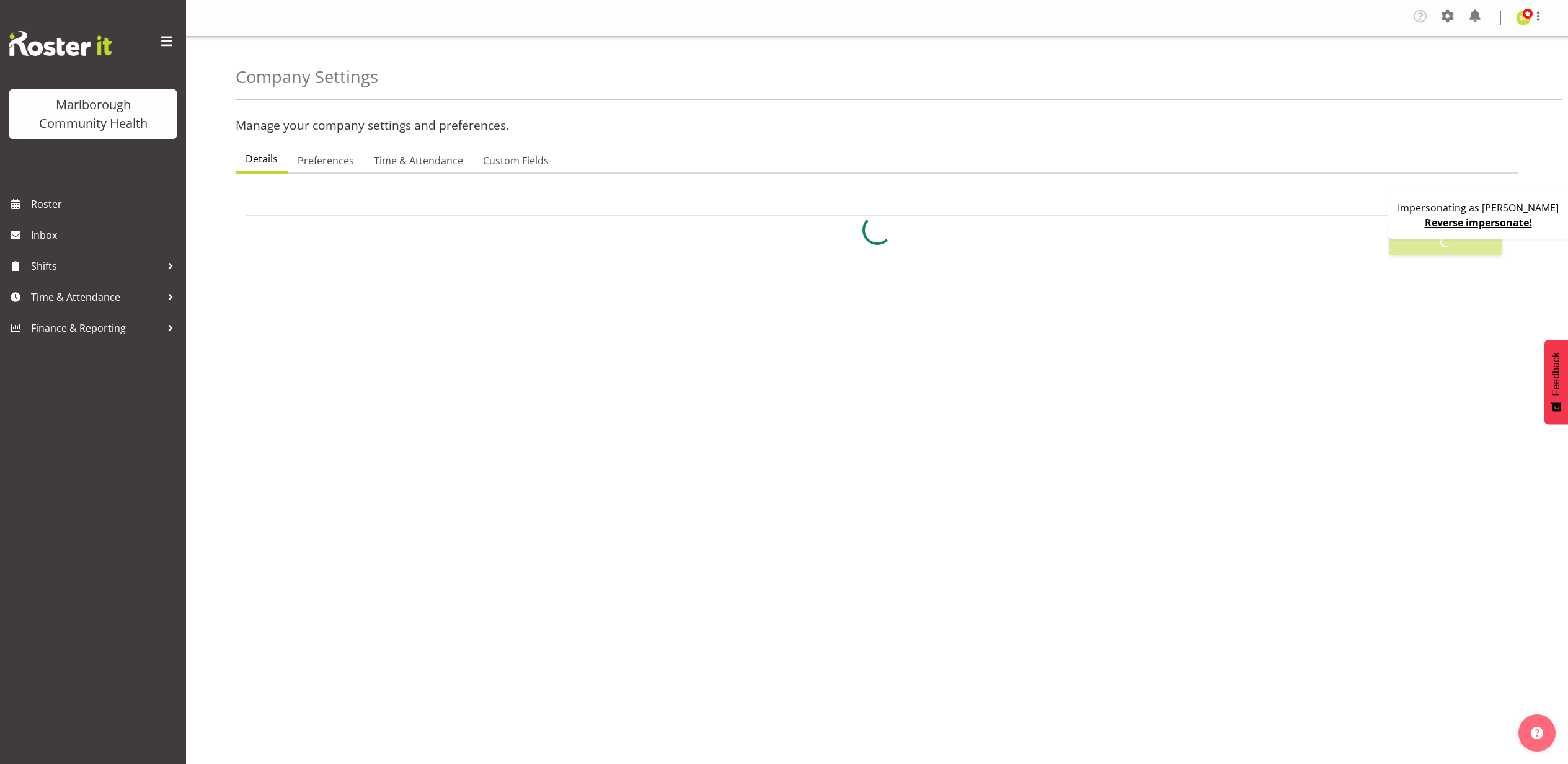
select select
select select "myob-ims"
type input "8"
checkbox input "true"
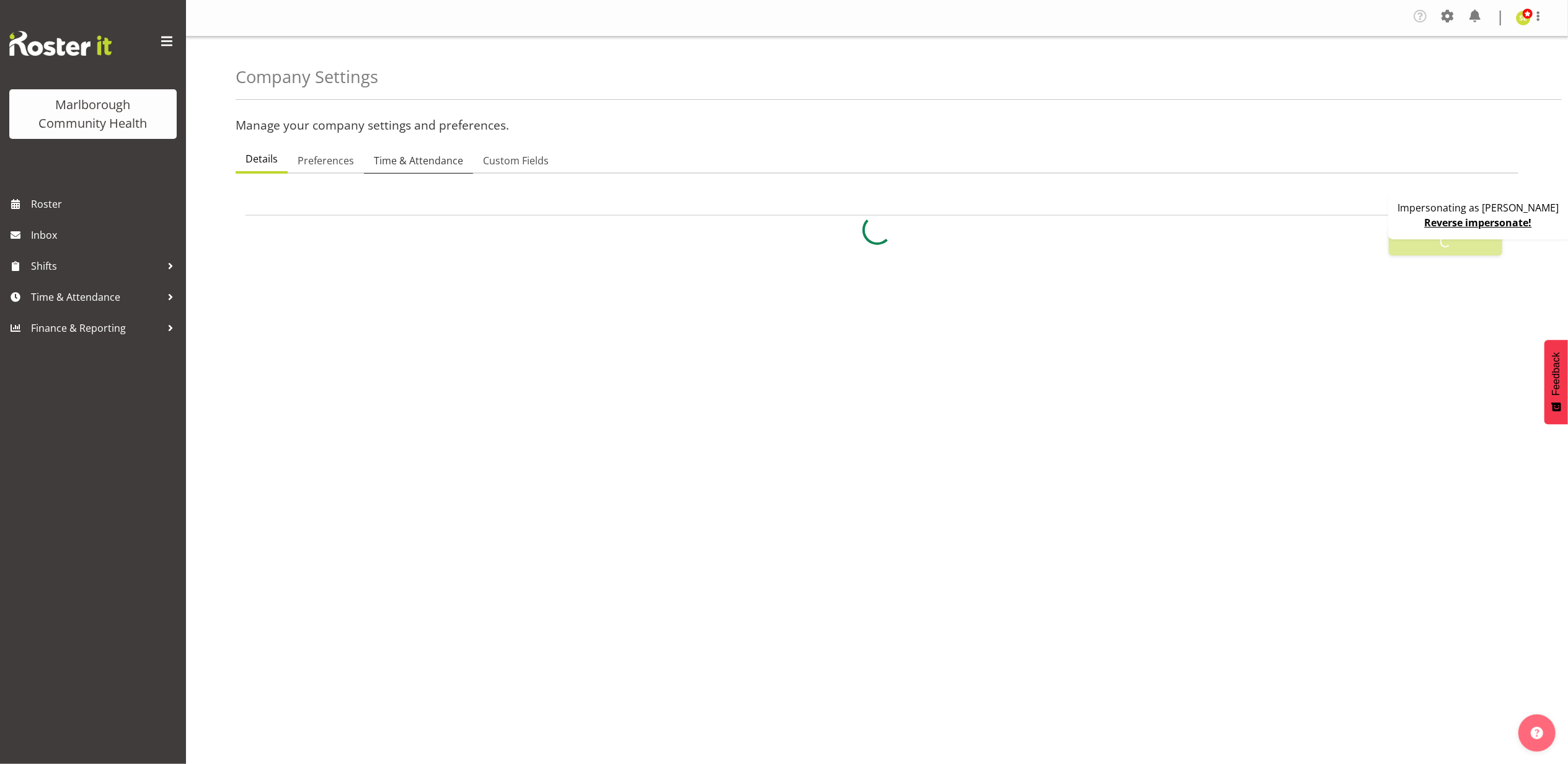
type input "15"
select select "0"
checkbox input "true"
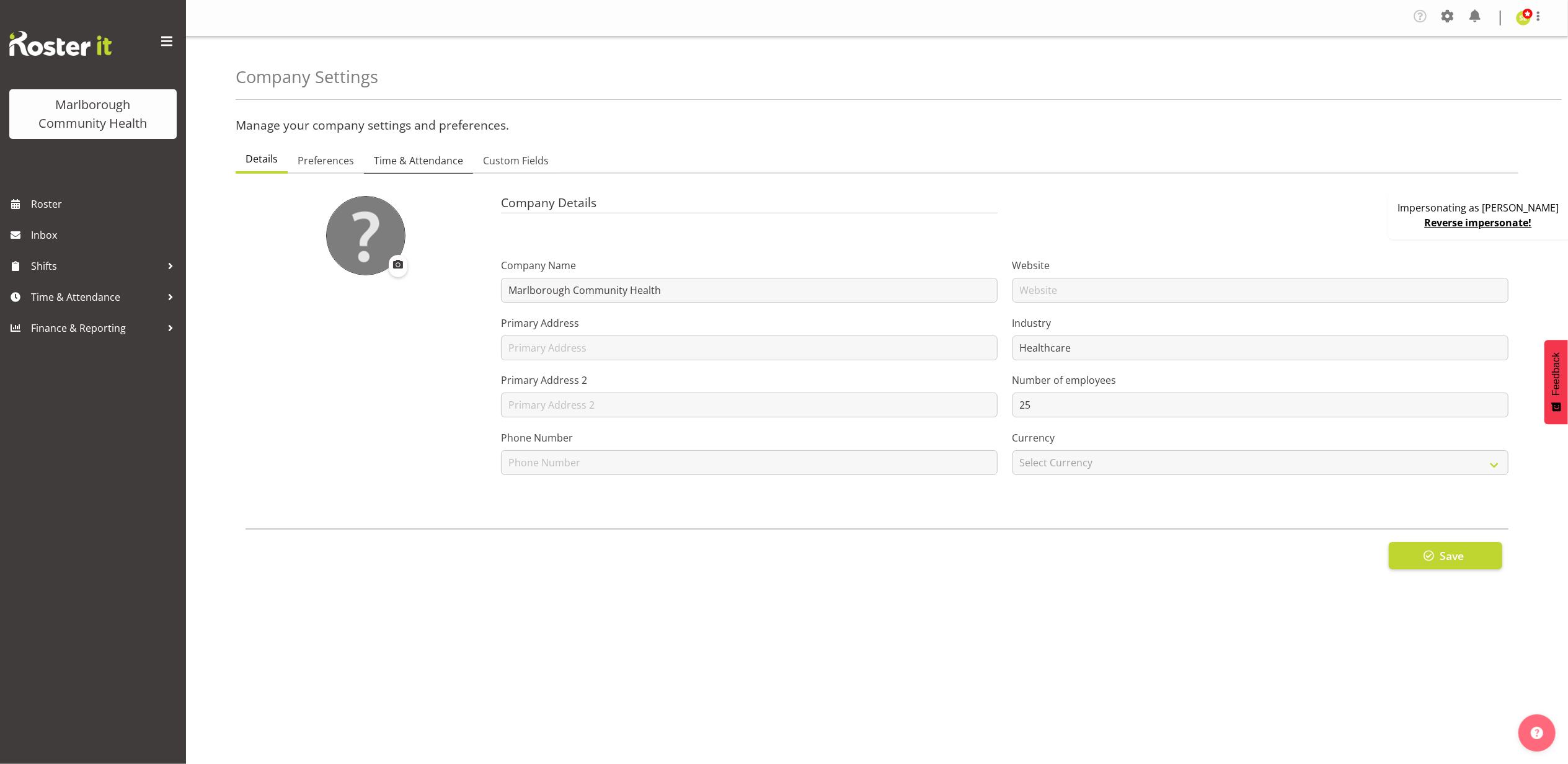
click at [412, 155] on span "Time & Attendance" at bounding box center [418, 160] width 89 height 15
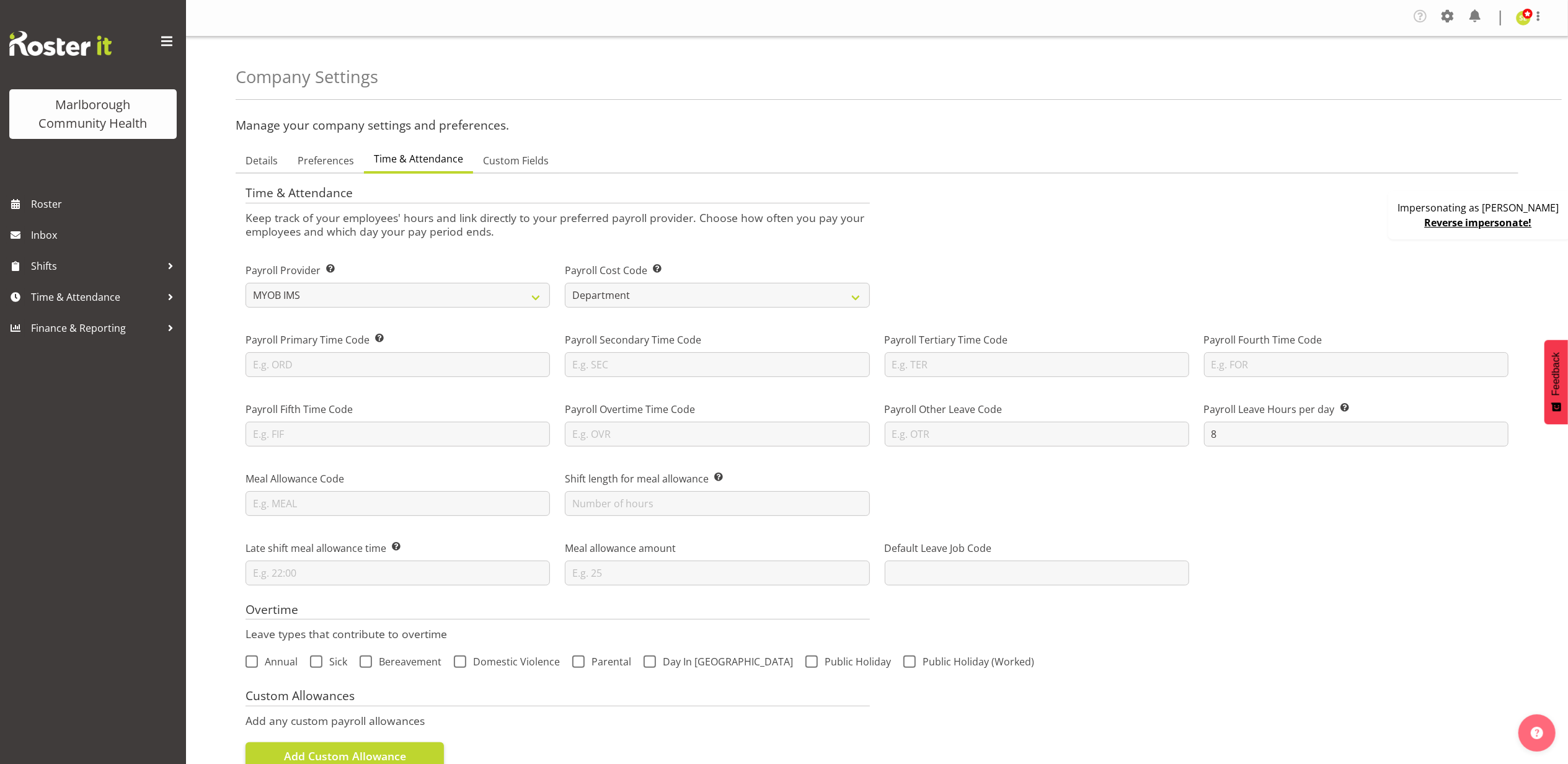
click at [1449, 227] on link "Reverse impersonate!" at bounding box center [1478, 223] width 108 height 14
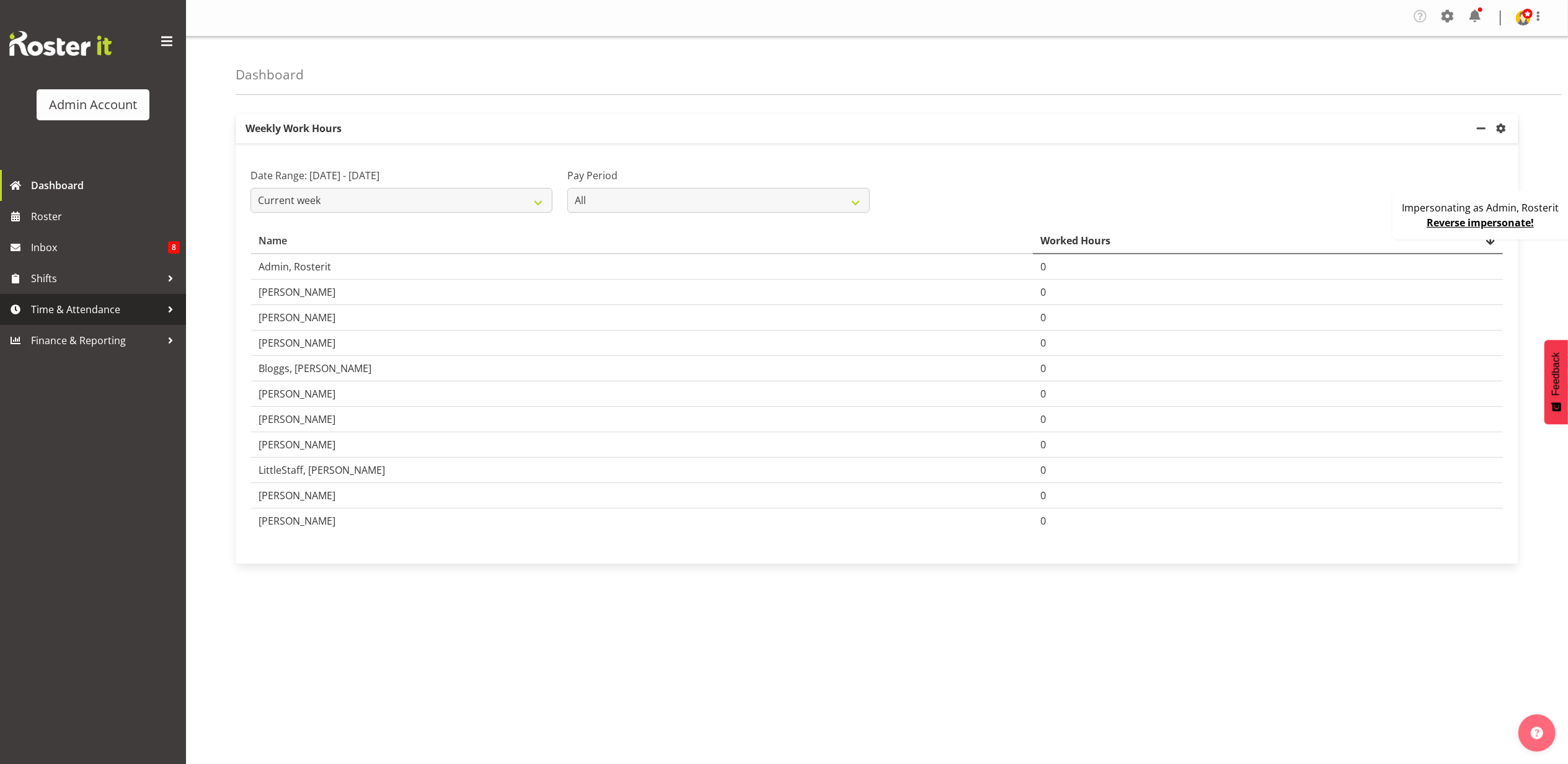
click at [123, 314] on span "Time & Attendance" at bounding box center [96, 309] width 130 height 18
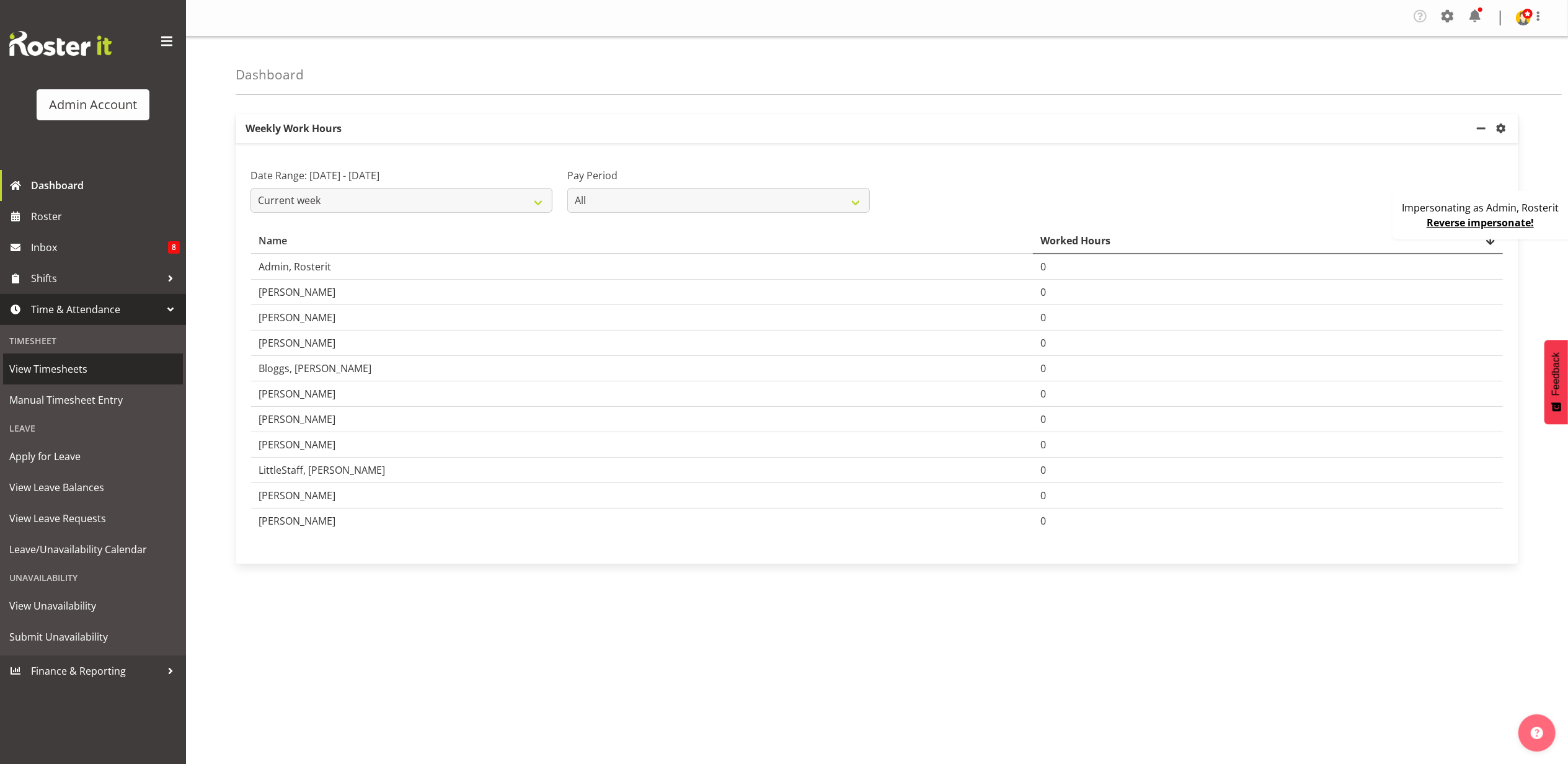
click at [90, 358] on link "View Timesheets" at bounding box center [93, 369] width 180 height 31
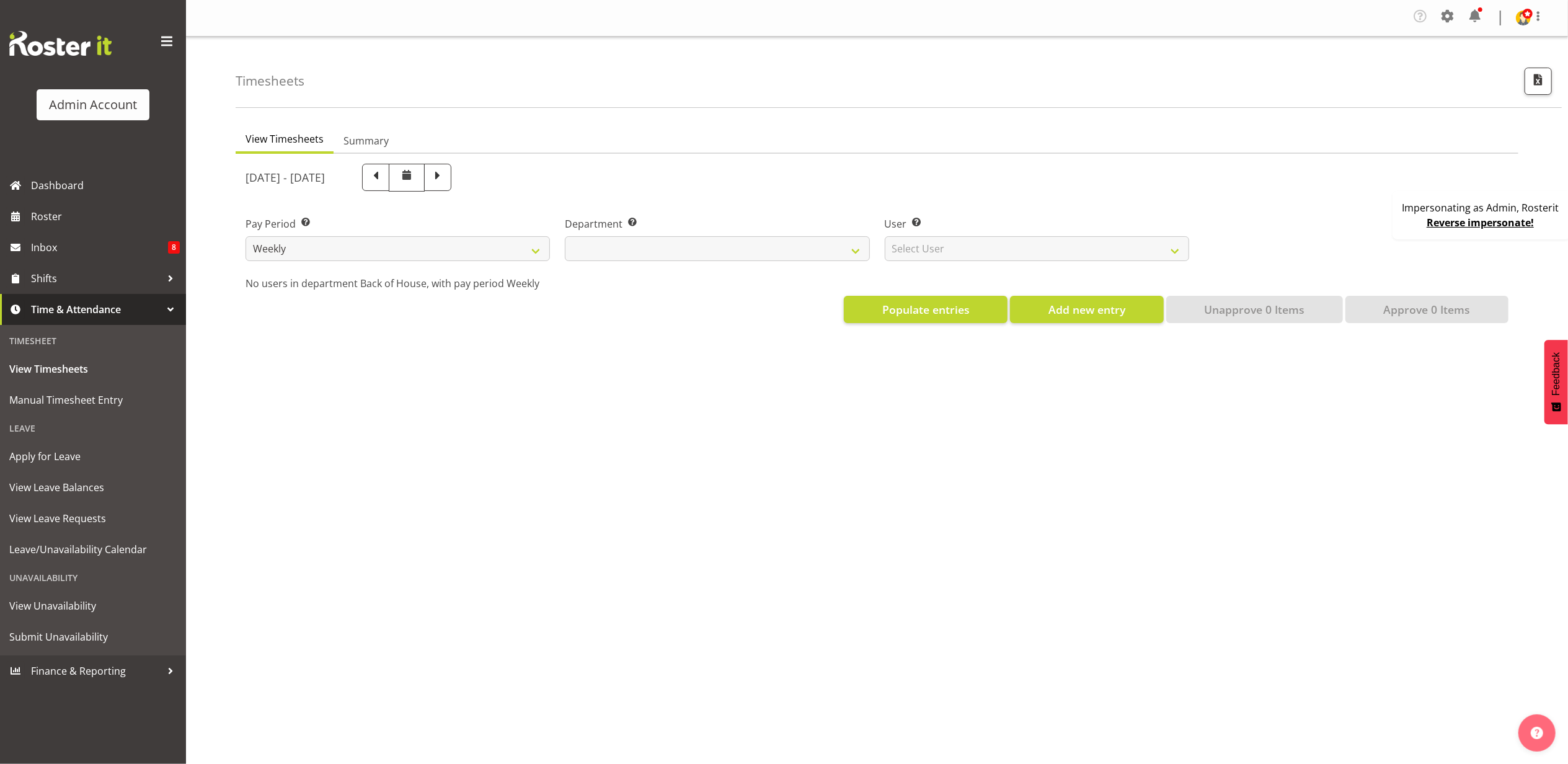
select select
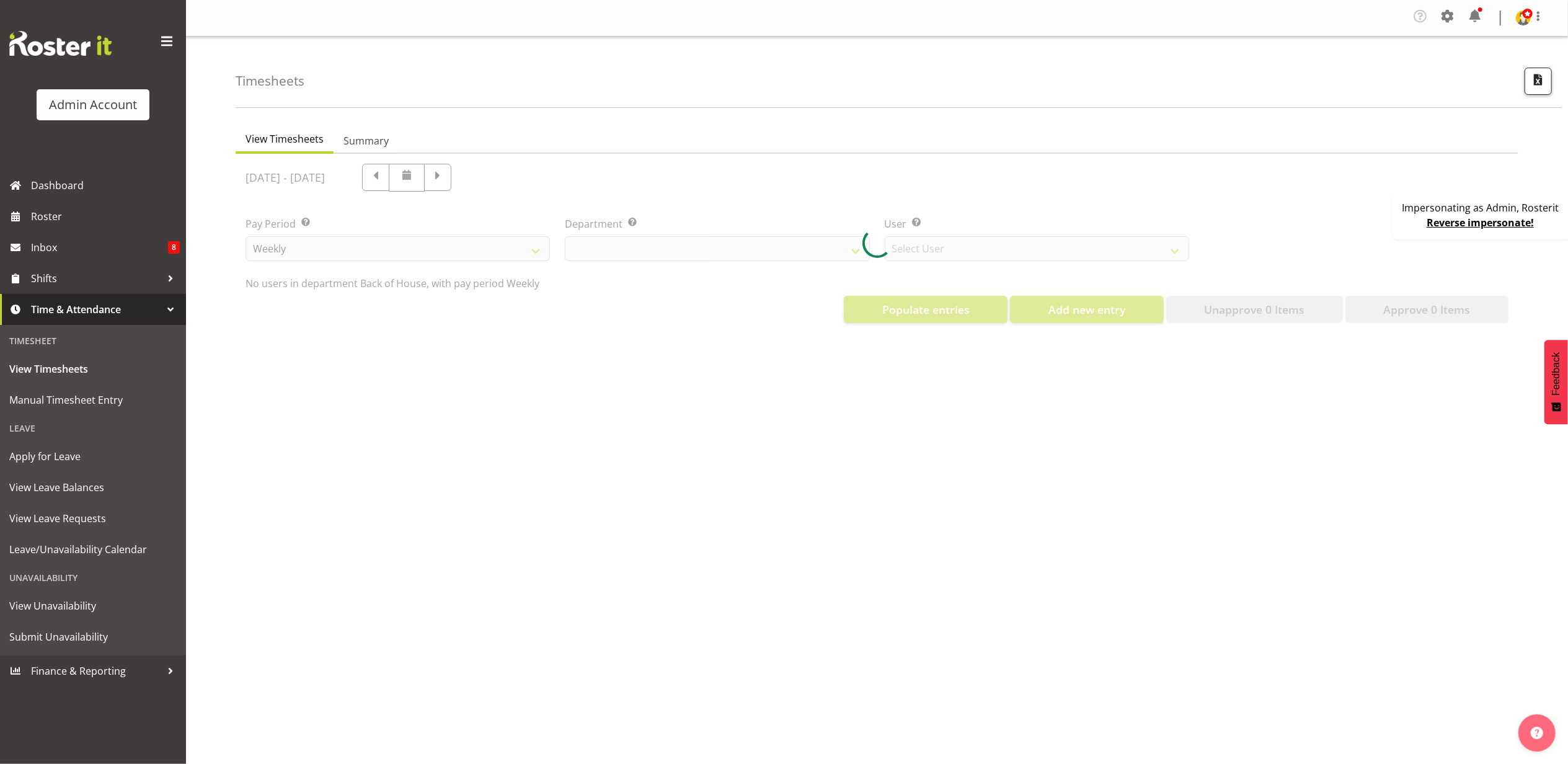
select select "2042"
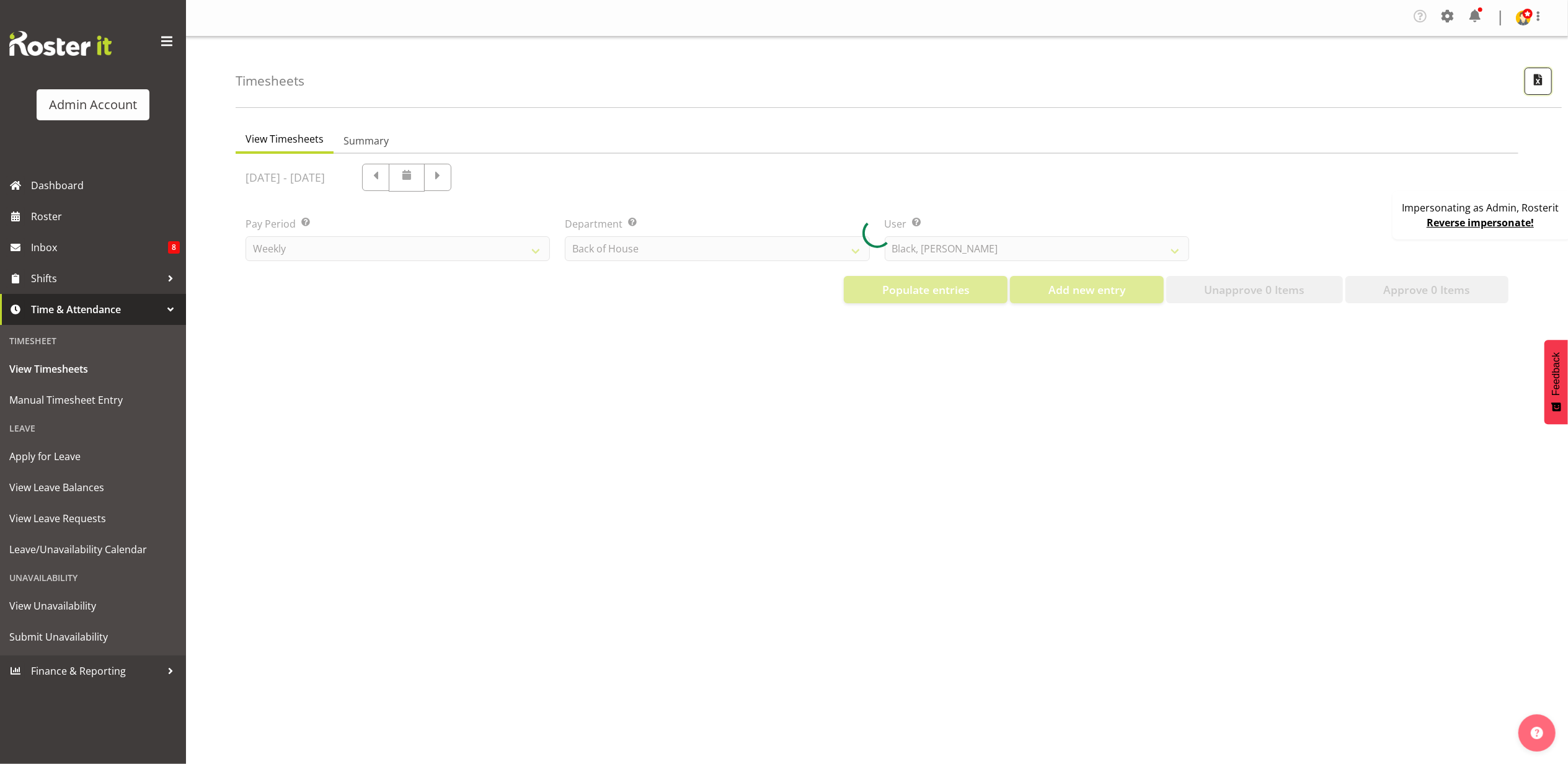
click at [1536, 88] on span "button" at bounding box center [1538, 79] width 16 height 16
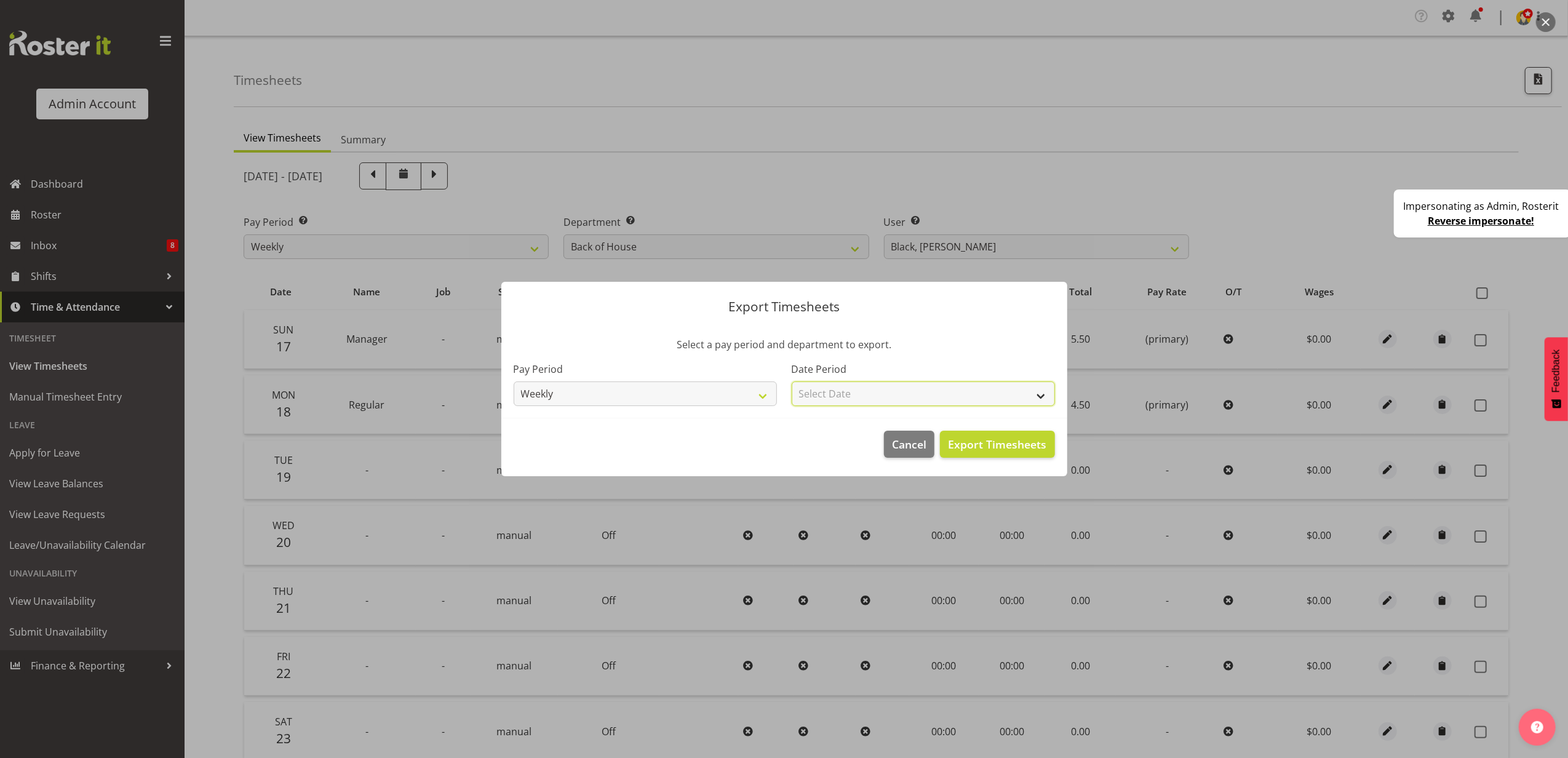
click at [896, 392] on select "Select Date Week starting 24/08/2025 Week starting 17/08/2025 Week starting 10/…" at bounding box center [923, 393] width 263 height 25
select select "2025-08-17"
click at [792, 381] on select "Select Date Week starting 24/08/2025 Week starting 17/08/2025 Week starting 10/…" at bounding box center [923, 393] width 263 height 25
click at [983, 455] on button "Export Timesheets" at bounding box center [997, 443] width 114 height 27
click at [884, 57] on div at bounding box center [784, 379] width 1568 height 758
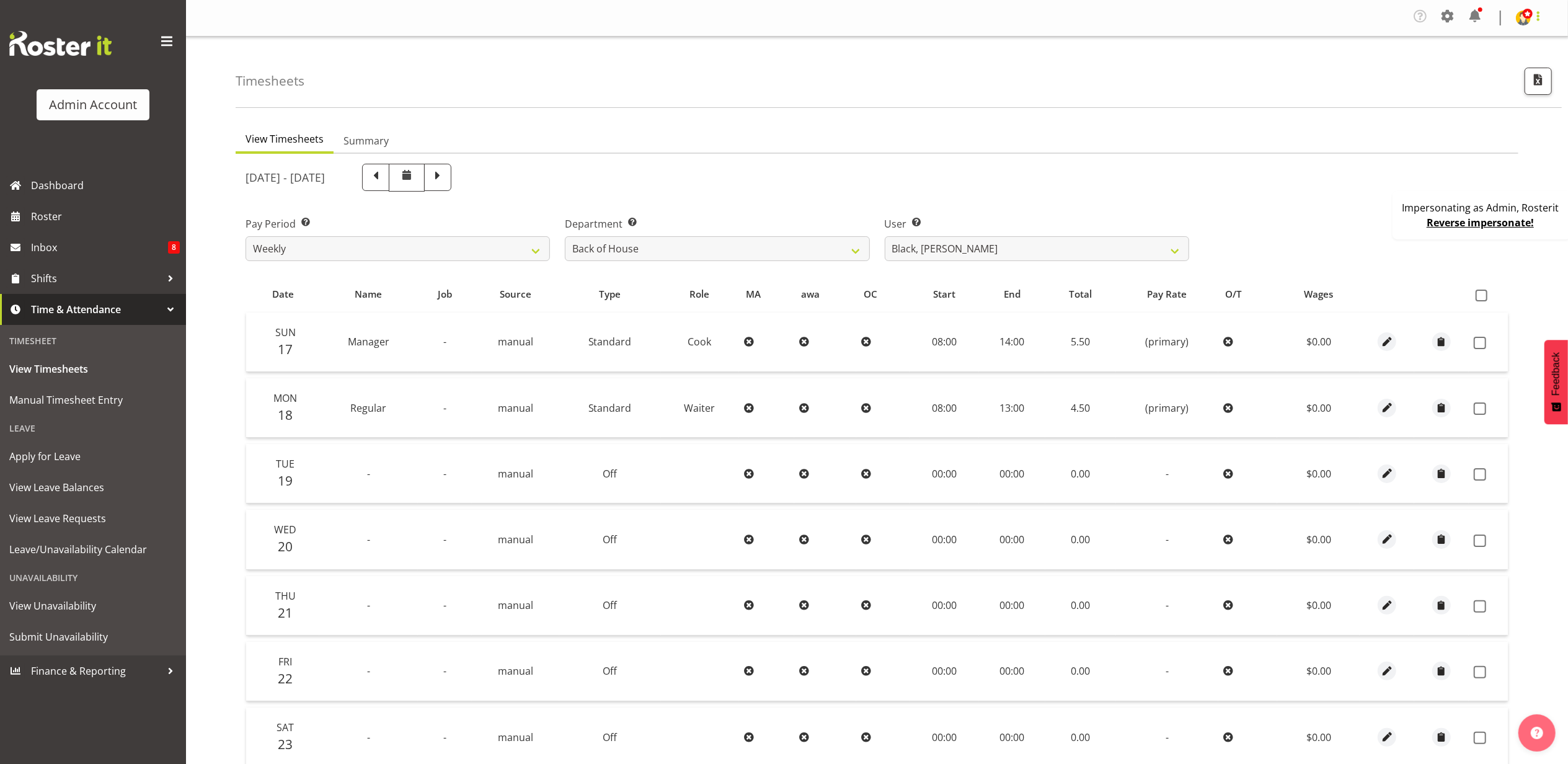
click at [1538, 21] on span at bounding box center [1538, 16] width 15 height 15
drag, startPoint x: 1488, startPoint y: 48, endPoint x: 1479, endPoint y: 51, distance: 9.5
click at [1488, 48] on link "Profile" at bounding box center [1486, 46] width 119 height 23
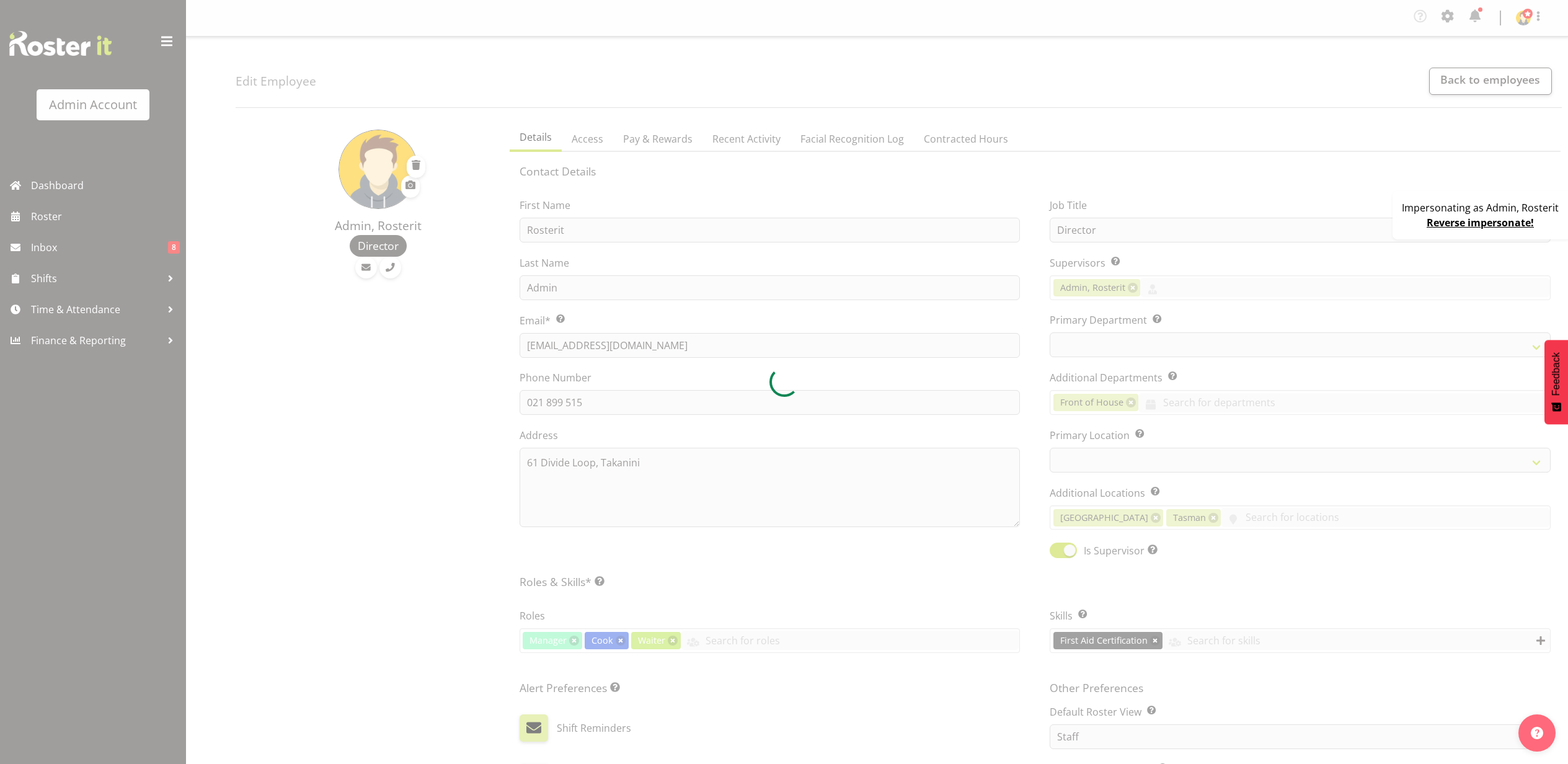
select select "TimelineWeek"
select select "manual"
select select "roster"
select select "day"
select select
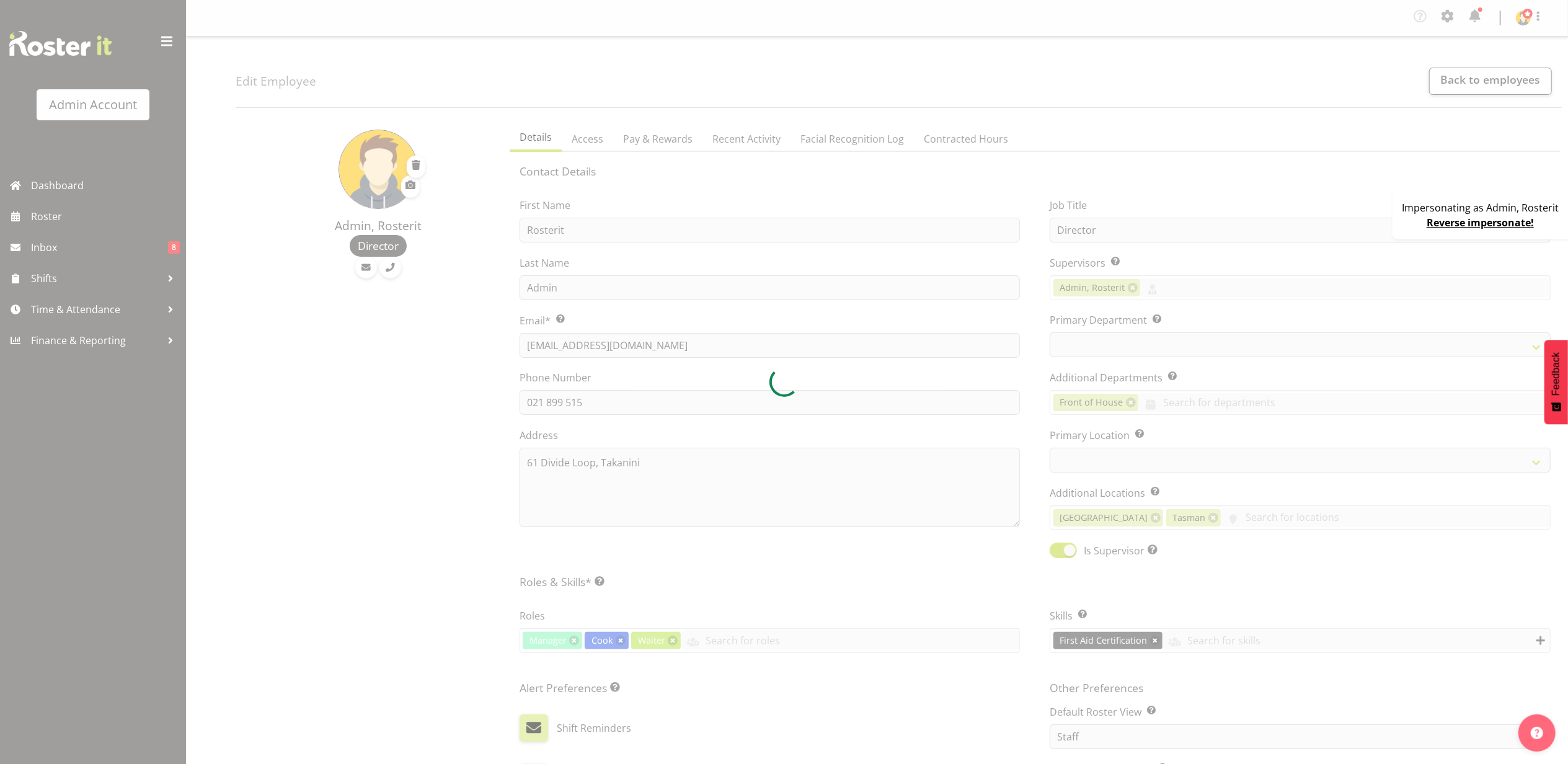
select select
select select "1"
select select
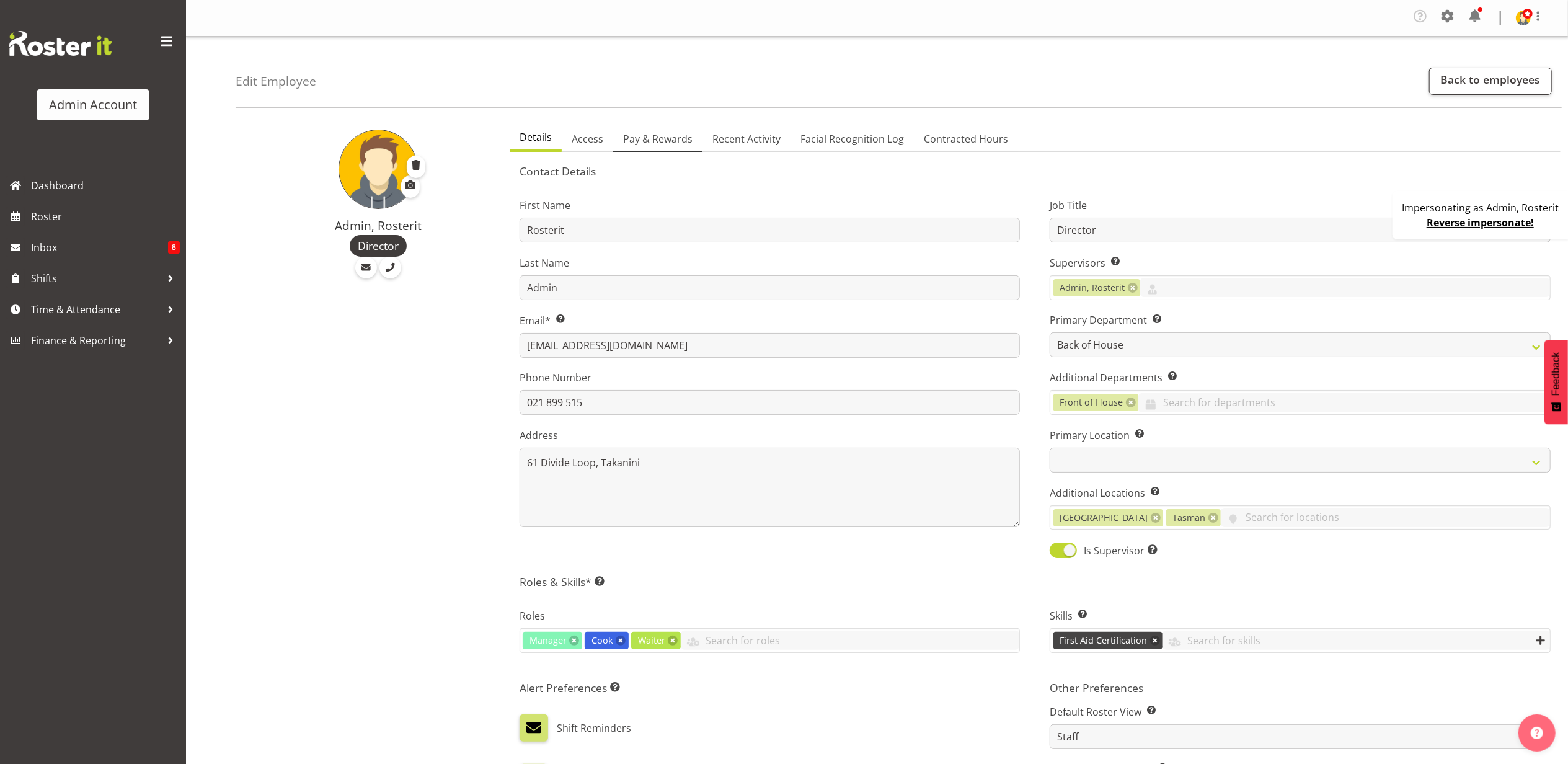
click at [657, 141] on span "Pay & Rewards" at bounding box center [657, 139] width 69 height 15
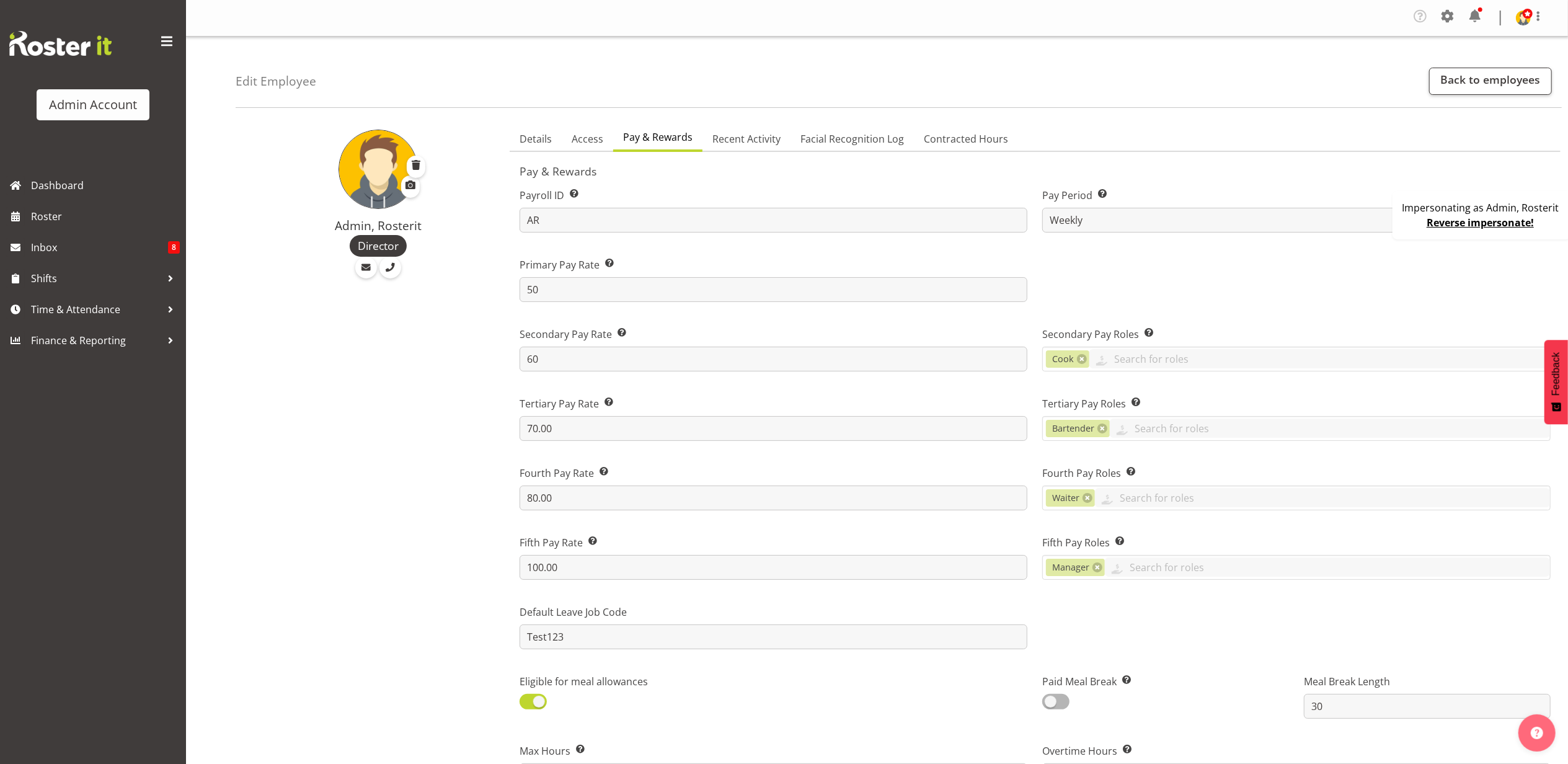
drag, startPoint x: 1357, startPoint y: 152, endPoint x: 1411, endPoint y: 168, distance: 56.3
click at [1357, 152] on section "Contact Details First Name Rosterit Last Name Admin Email* This is a required f…" at bounding box center [1035, 726] width 1050 height 1148
click at [1467, 217] on link "Reverse impersonate!" at bounding box center [1480, 223] width 108 height 14
